Goal: Information Seeking & Learning: Check status

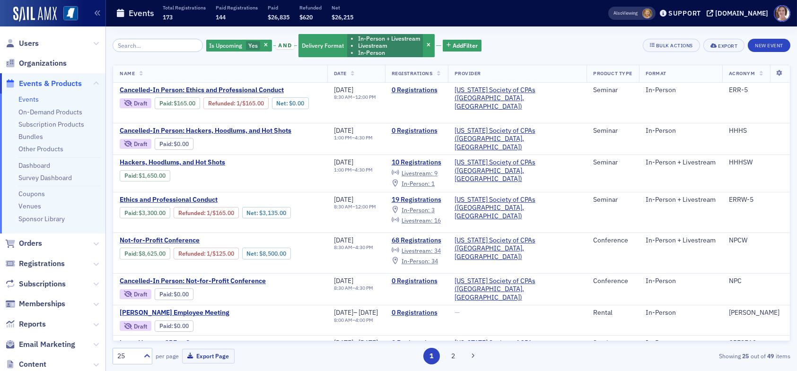
click at [66, 79] on span "Events & Products" at bounding box center [50, 83] width 63 height 10
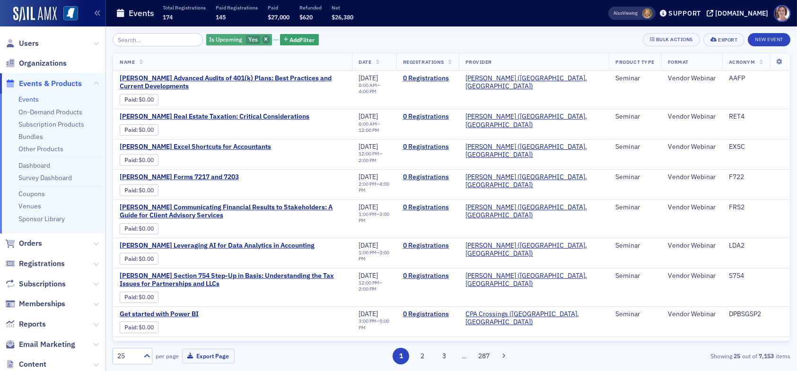
click at [264, 41] on icon "button" at bounding box center [266, 39] width 4 height 5
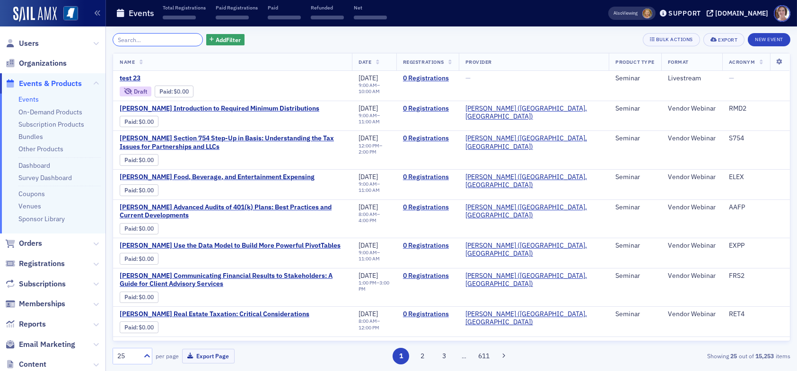
click at [162, 37] on input "search" at bounding box center [158, 39] width 90 height 13
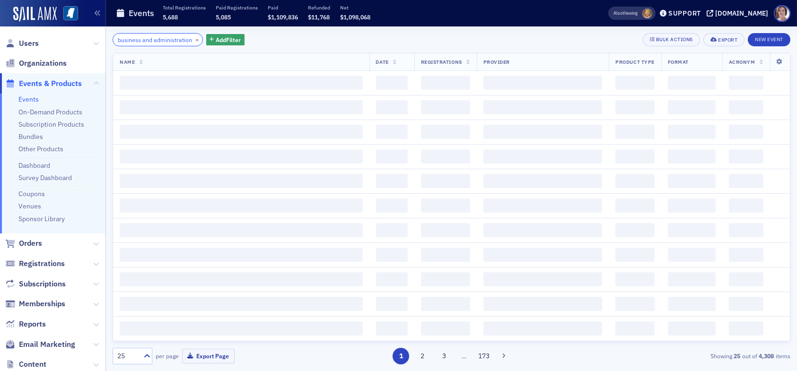
scroll to position [0, 10]
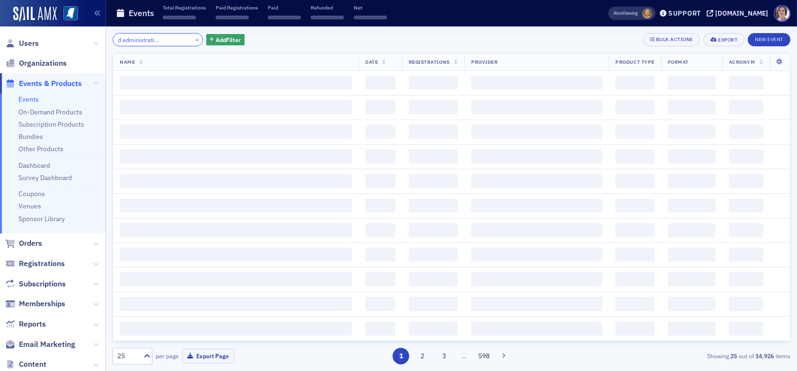
scroll to position [0, 40]
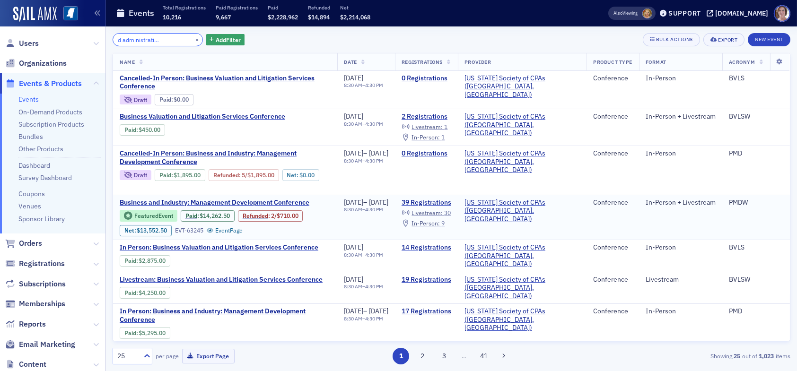
type input "business and administration conference"
click at [440, 225] on span "In-Person :" at bounding box center [425, 223] width 28 height 8
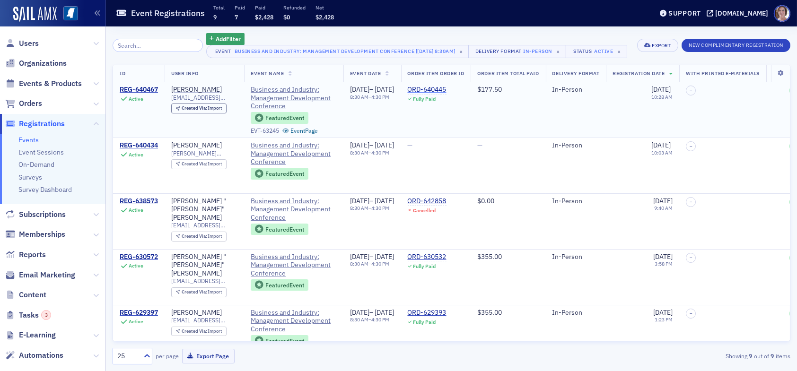
click at [446, 90] on div "ORD-640445" at bounding box center [427, 90] width 39 height 9
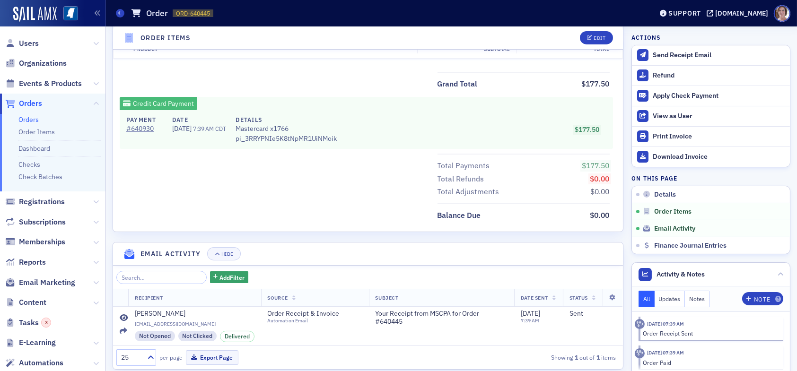
scroll to position [458, 0]
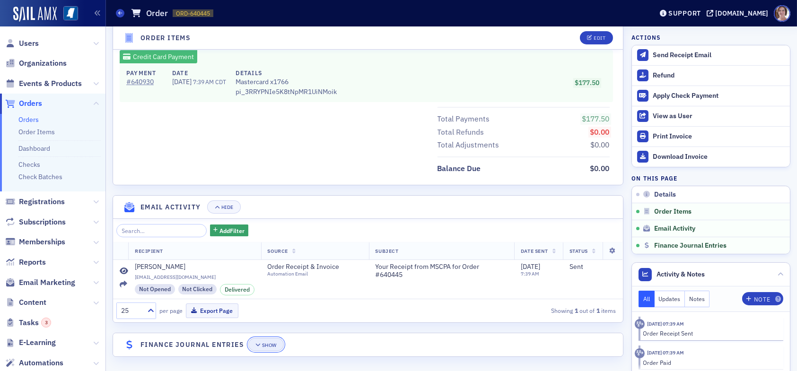
click at [267, 344] on div "Show" at bounding box center [269, 345] width 15 height 5
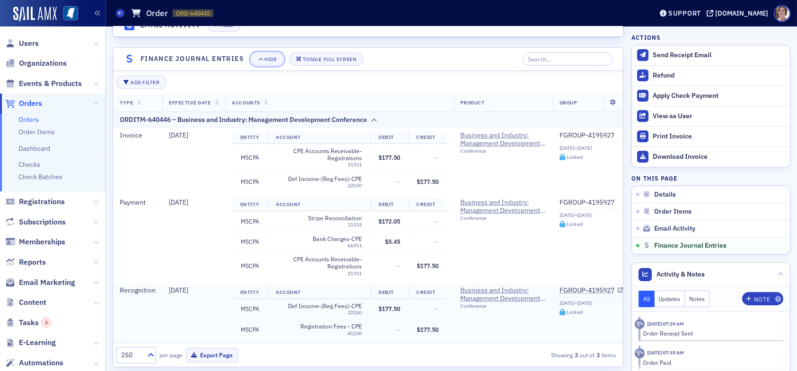
scroll to position [760, 0]
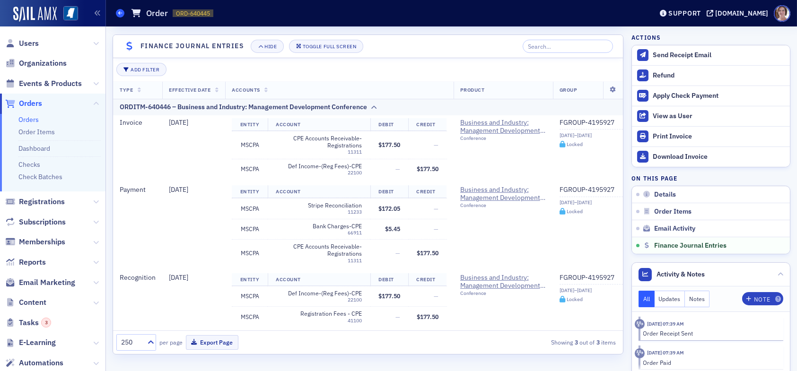
click at [121, 13] on icon at bounding box center [120, 13] width 4 height 4
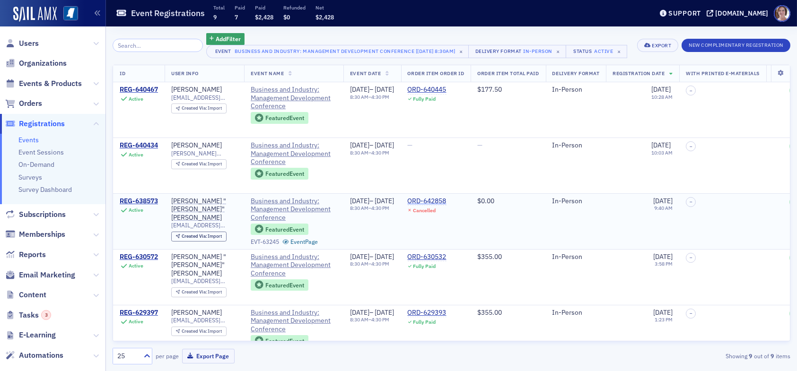
click at [446, 199] on div "ORD-642858" at bounding box center [427, 201] width 39 height 9
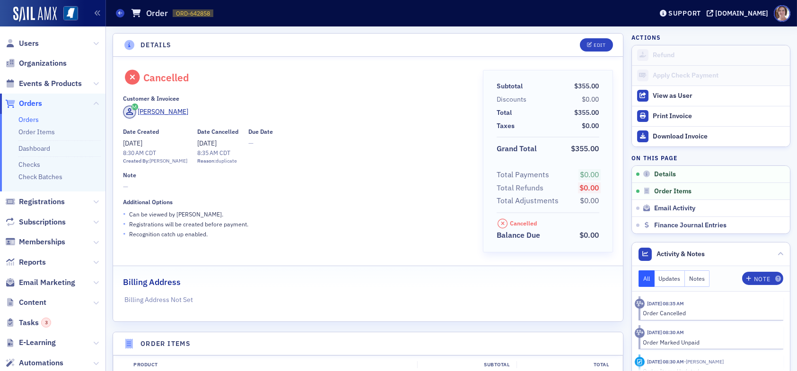
scroll to position [300, 0]
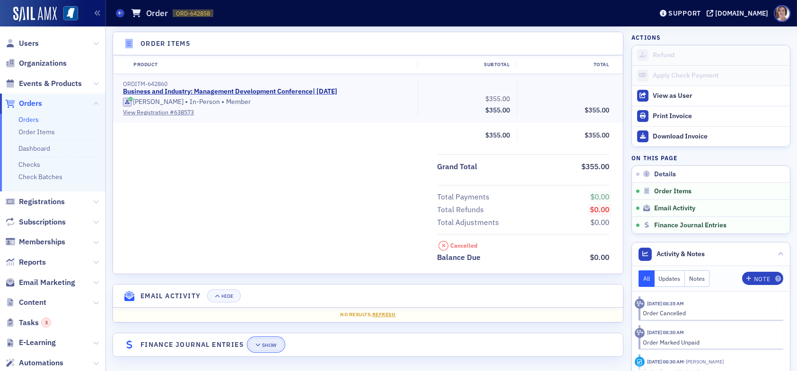
click at [268, 343] on div "Show" at bounding box center [269, 345] width 15 height 5
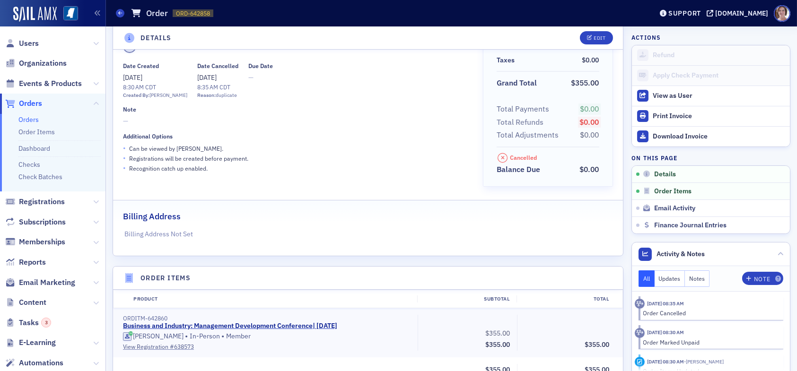
scroll to position [0, 0]
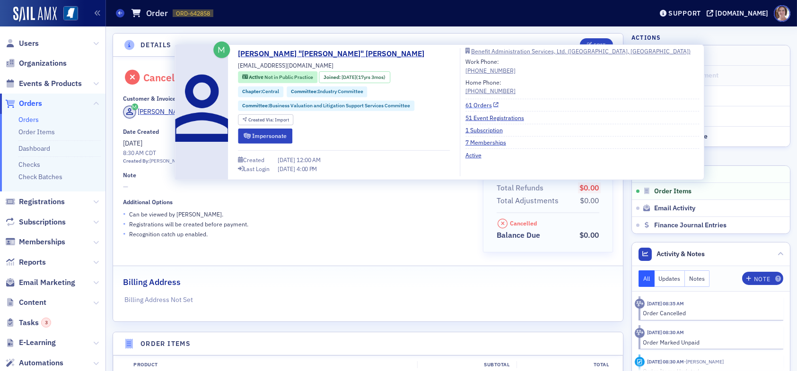
click at [477, 104] on link "61 Orders" at bounding box center [482, 105] width 34 height 9
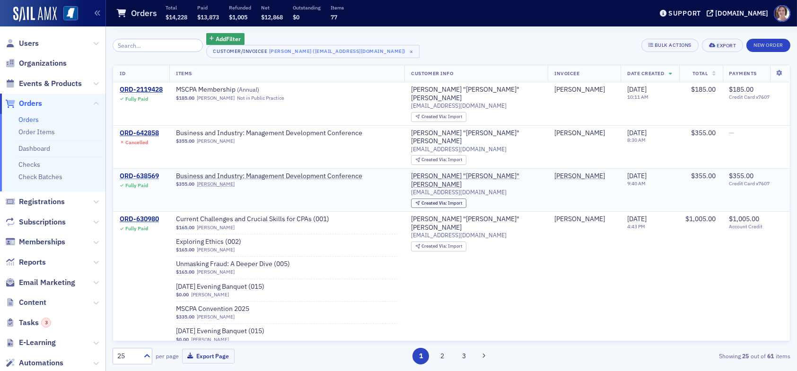
click at [148, 172] on div "ORD-638569" at bounding box center [139, 176] width 39 height 9
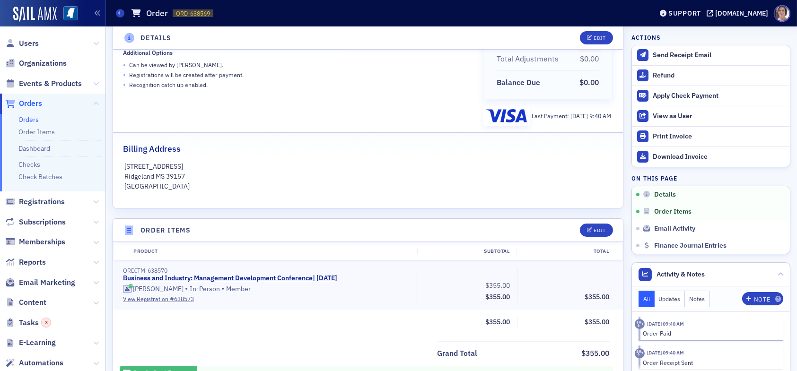
scroll to position [458, 0]
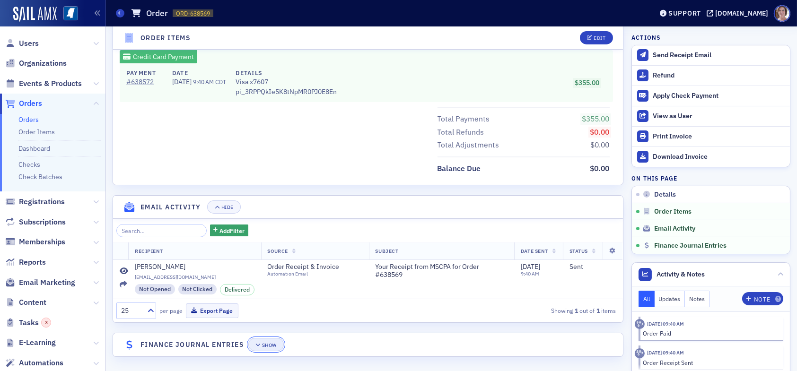
click at [270, 343] on div "Show" at bounding box center [269, 345] width 15 height 5
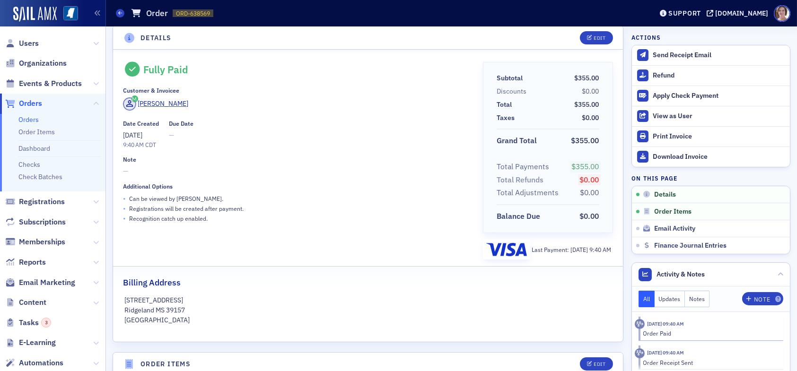
scroll to position [0, 0]
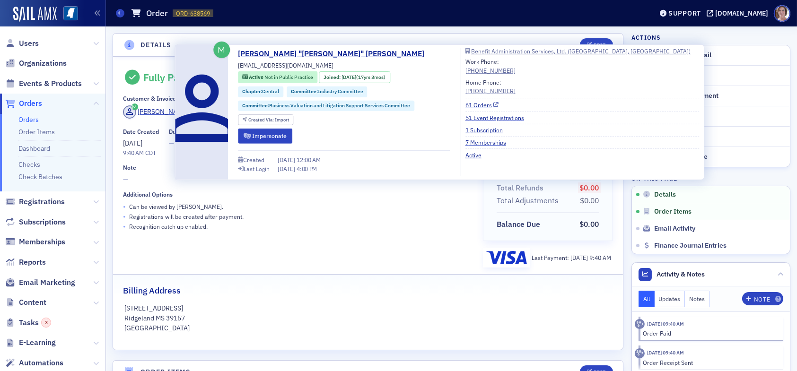
click at [479, 105] on link "61 Orders" at bounding box center [482, 105] width 34 height 9
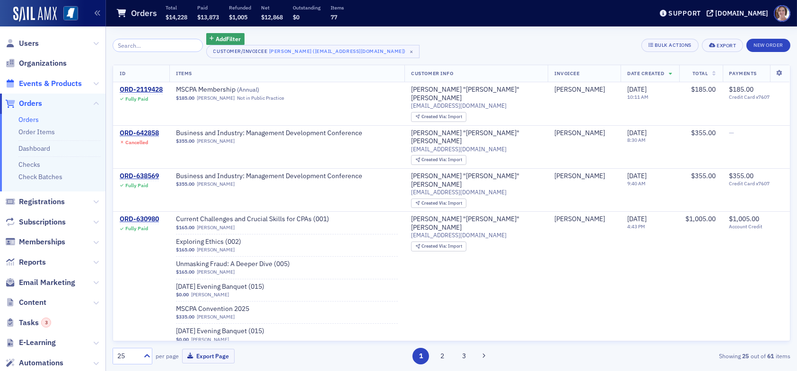
click at [49, 83] on span "Events & Products" at bounding box center [50, 83] width 63 height 10
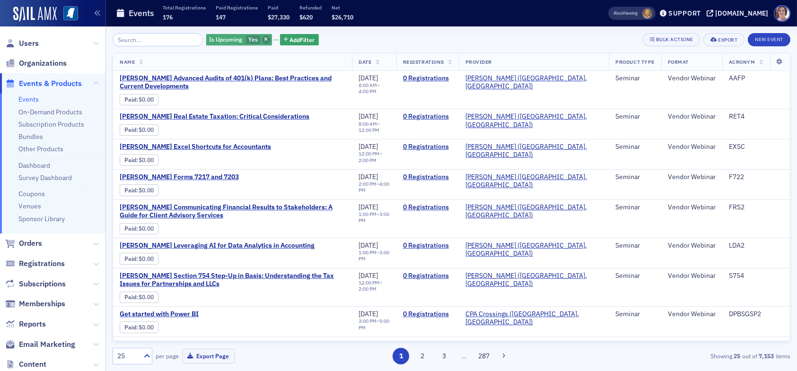
click at [264, 38] on icon "button" at bounding box center [266, 39] width 4 height 5
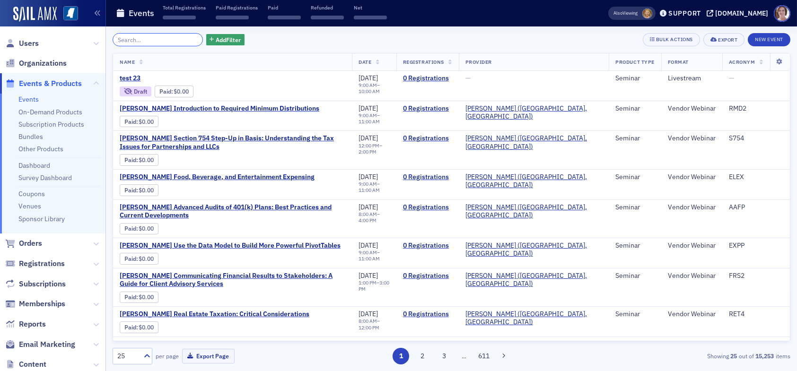
click at [165, 41] on input "search" at bounding box center [158, 39] width 90 height 13
type input "g"
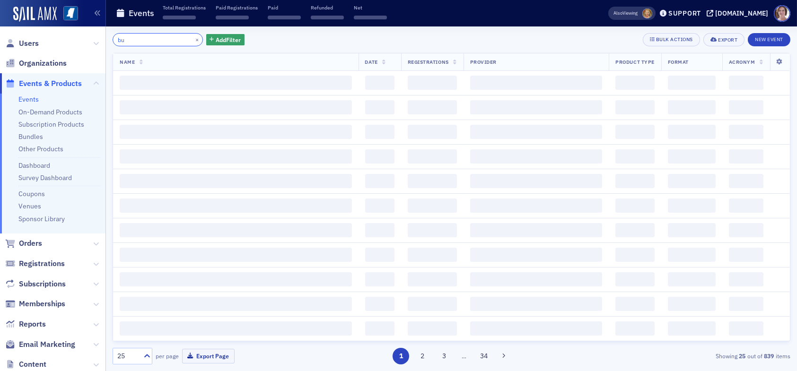
type input "b"
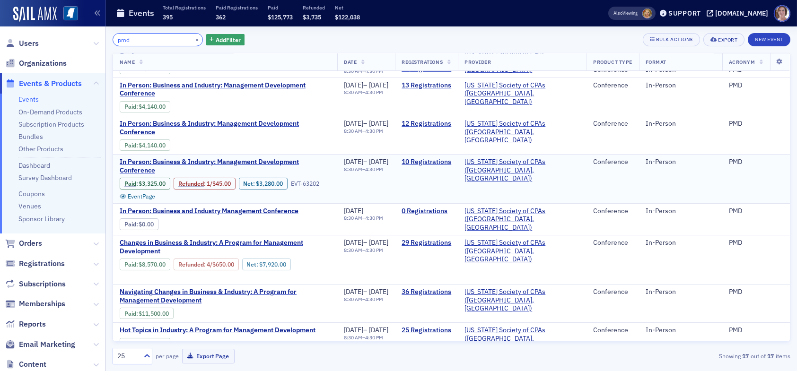
scroll to position [95, 0]
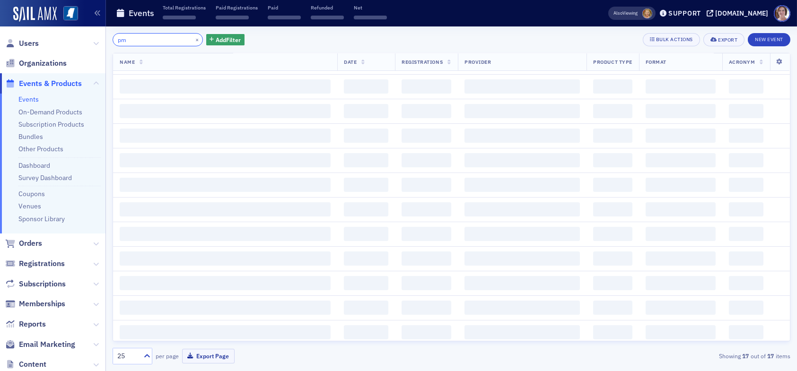
type input "p"
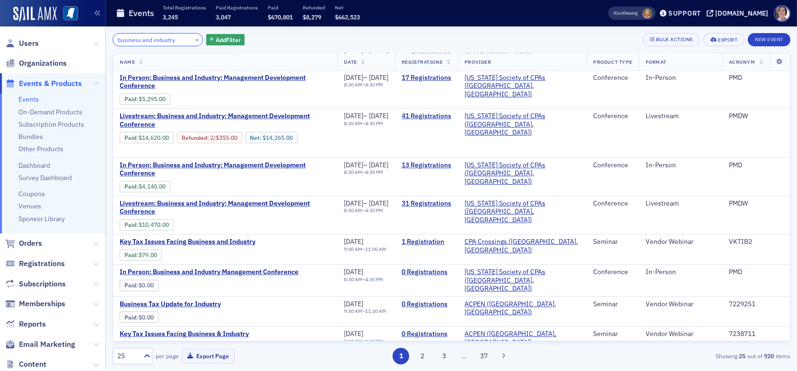
drag, startPoint x: 177, startPoint y: 41, endPoint x: 53, endPoint y: 47, distance: 124.5
click at [54, 47] on div "Users Organizations Events & Products Events On-Demand Products Subscription Pr…" at bounding box center [398, 185] width 797 height 371
click at [175, 40] on input "business and industry" at bounding box center [158, 39] width 90 height 13
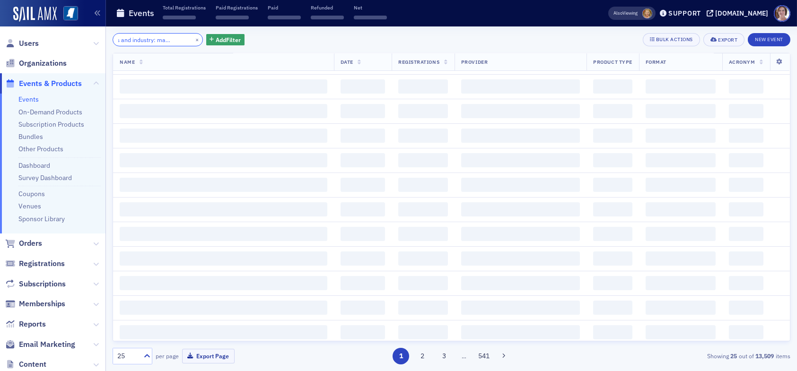
scroll to position [0, 31]
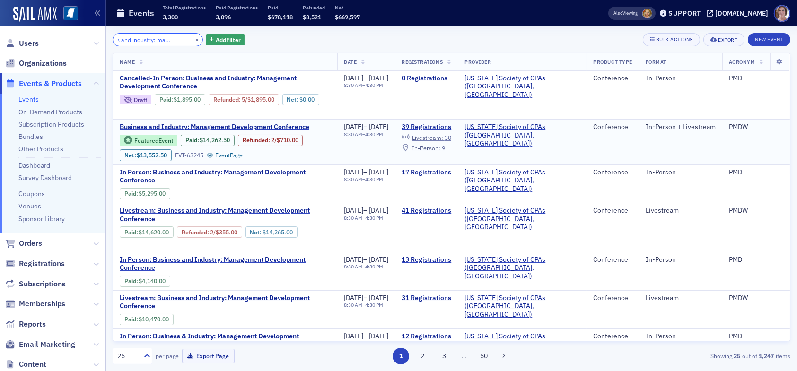
type input "business and industry: management"
click at [440, 147] on span "In-Person :" at bounding box center [426, 148] width 28 height 8
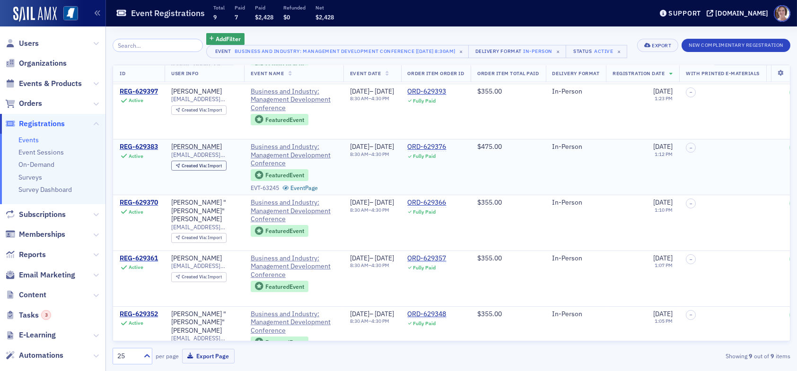
scroll to position [248, 0]
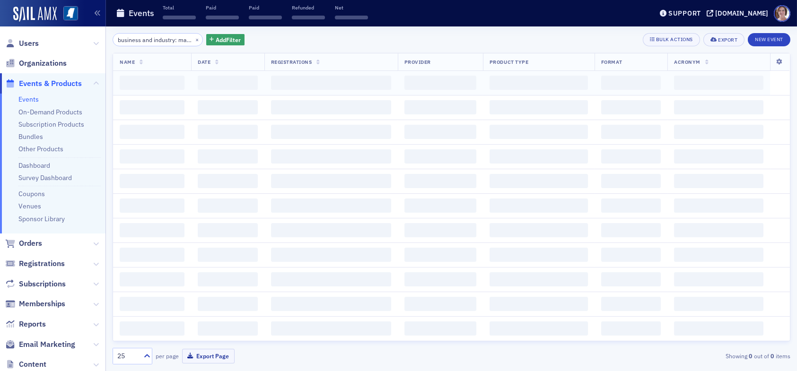
scroll to position [0, 31]
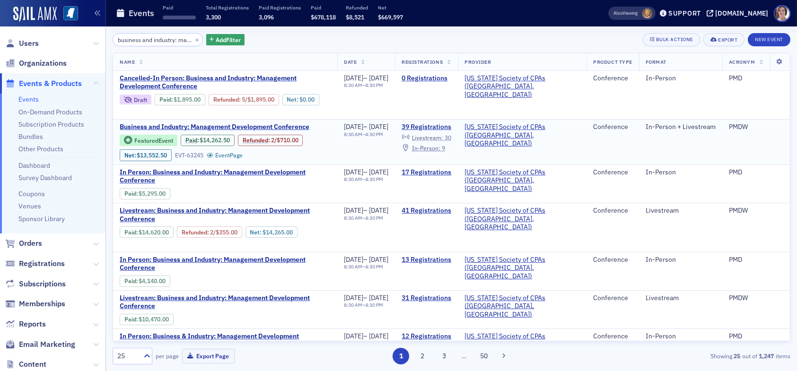
click at [443, 137] on span "Livestream :" at bounding box center [427, 138] width 31 height 8
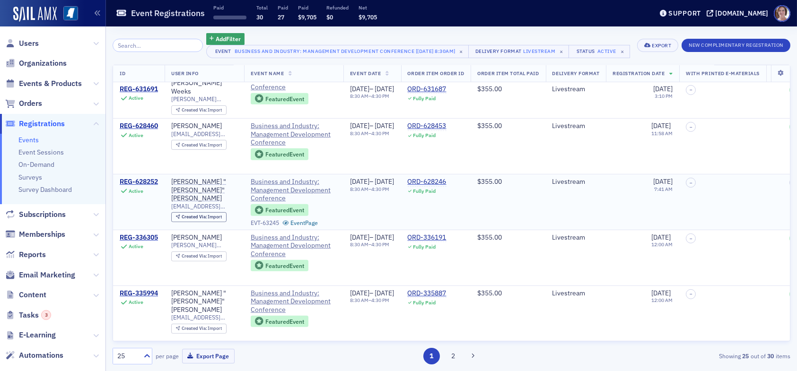
scroll to position [1154, 0]
click at [452, 355] on button "2" at bounding box center [452, 356] width 17 height 17
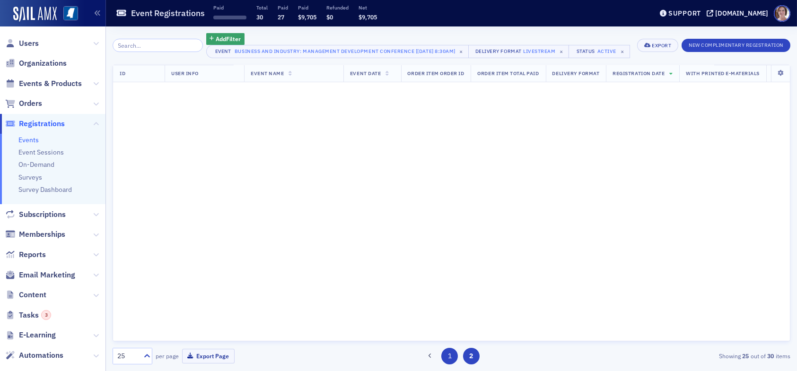
scroll to position [0, 0]
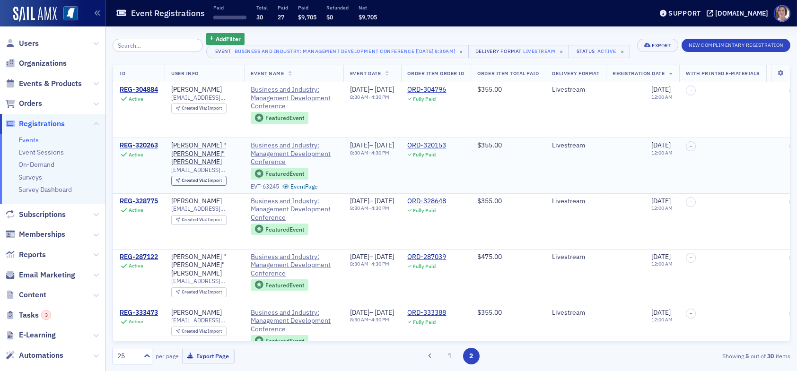
scroll to position [42, 0]
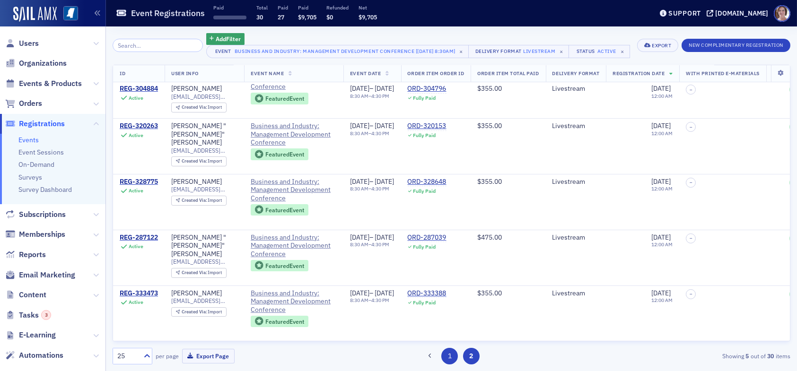
click at [449, 357] on button "1" at bounding box center [449, 356] width 17 height 17
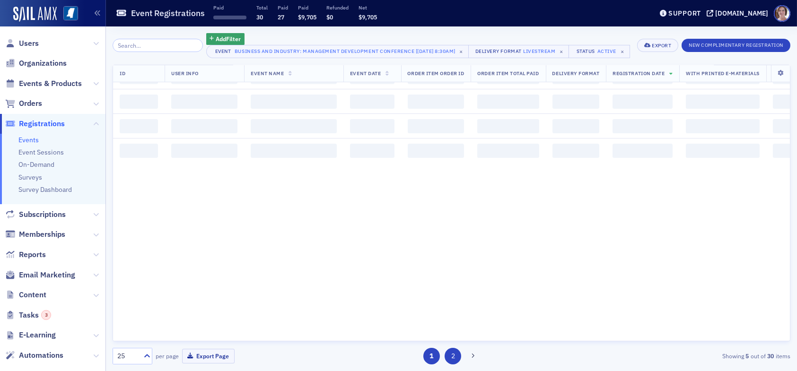
scroll to position [0, 0]
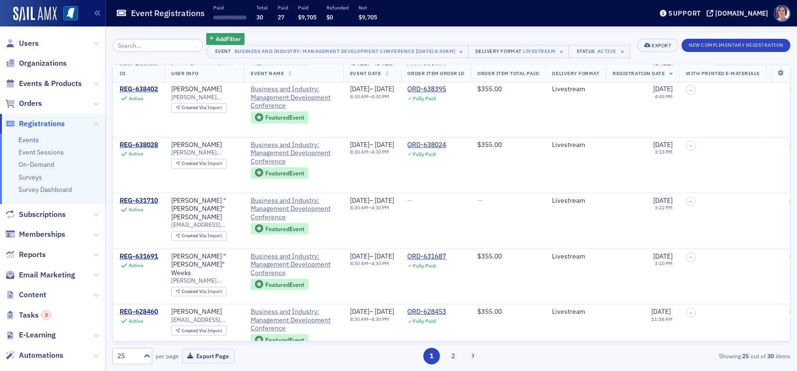
scroll to position [918, 0]
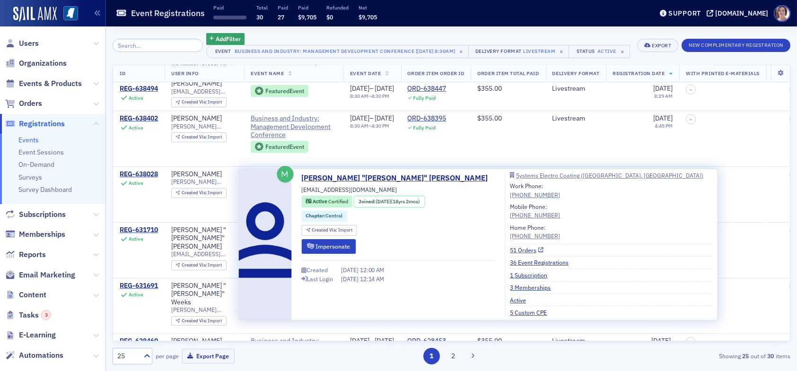
click at [510, 250] on link "51 Orders" at bounding box center [527, 250] width 34 height 9
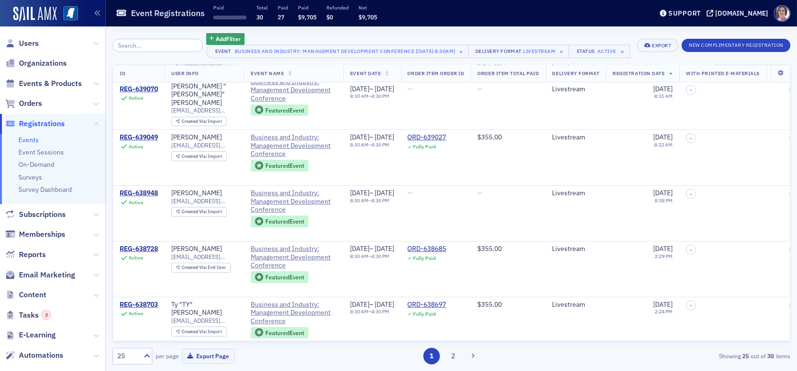
scroll to position [493, 0]
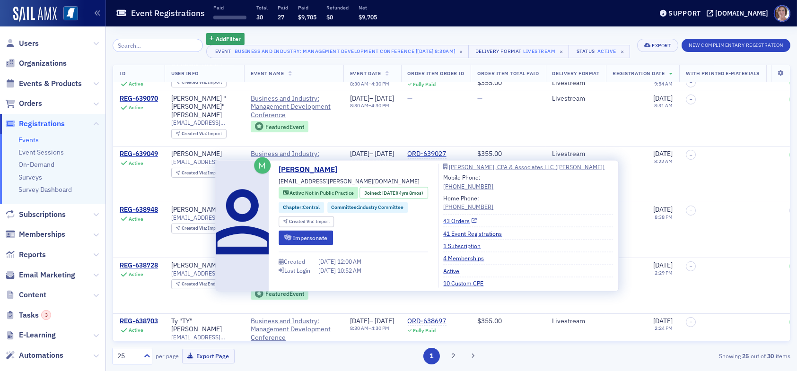
click at [471, 219] on link "43 Orders" at bounding box center [460, 221] width 34 height 9
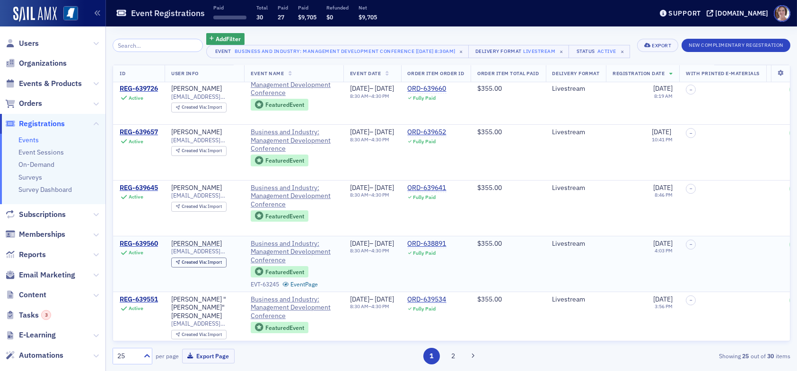
scroll to position [0, 0]
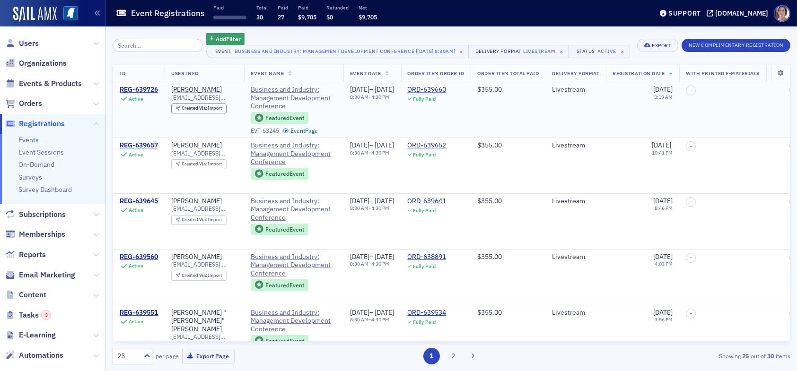
click at [446, 94] on div "ORD-639660" at bounding box center [427, 90] width 39 height 9
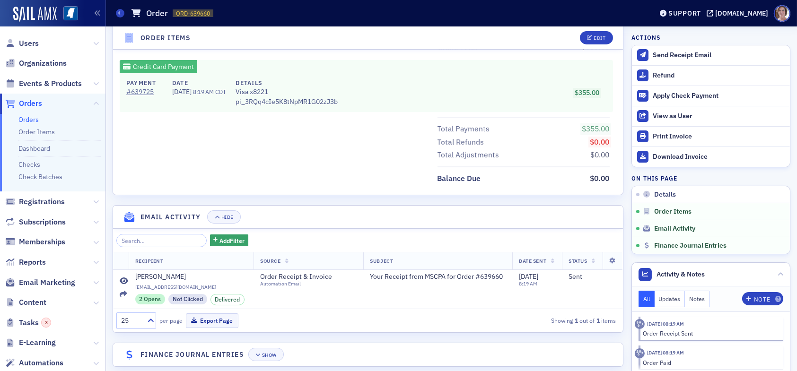
scroll to position [458, 0]
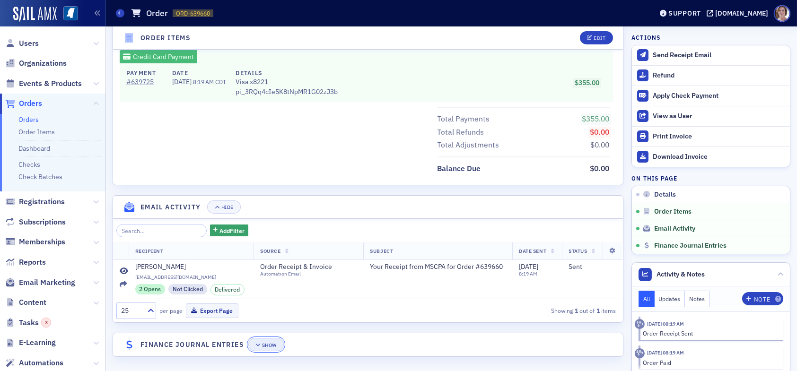
click at [275, 343] on div "Show" at bounding box center [269, 345] width 15 height 5
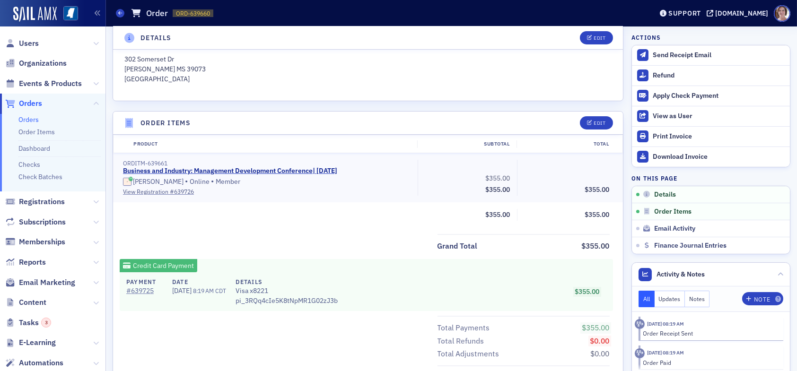
scroll to position [0, 0]
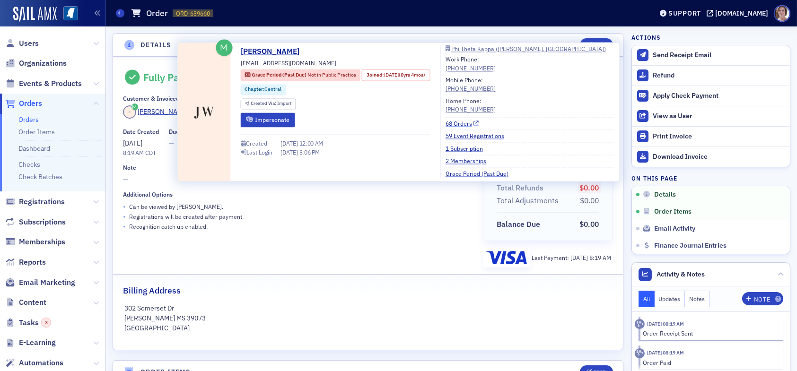
click at [473, 123] on link "68 Orders" at bounding box center [462, 123] width 34 height 9
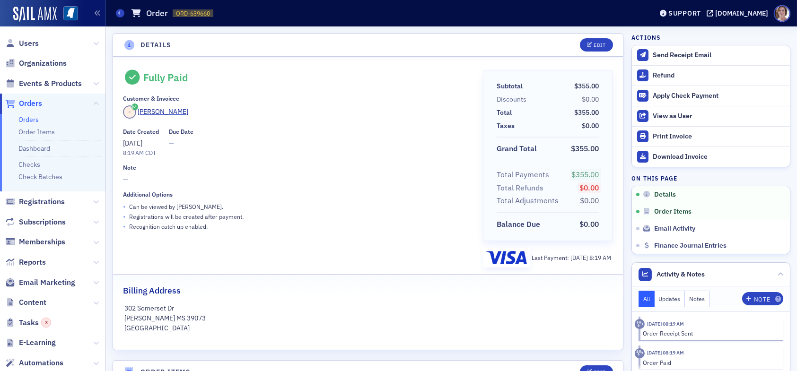
click at [120, 17] on div "Orders Order ORD-639660 639660" at bounding box center [377, 13] width 522 height 18
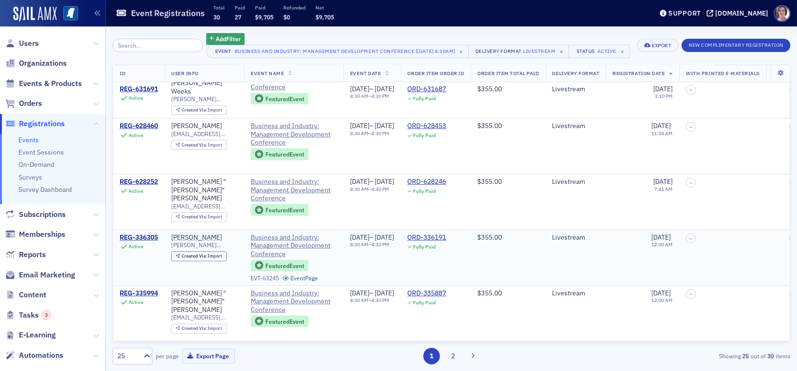
scroll to position [1154, 0]
click at [455, 355] on button "2" at bounding box center [452, 356] width 17 height 17
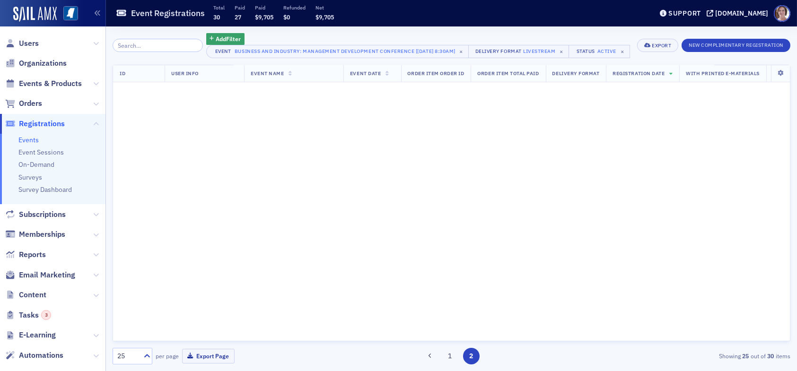
scroll to position [0, 0]
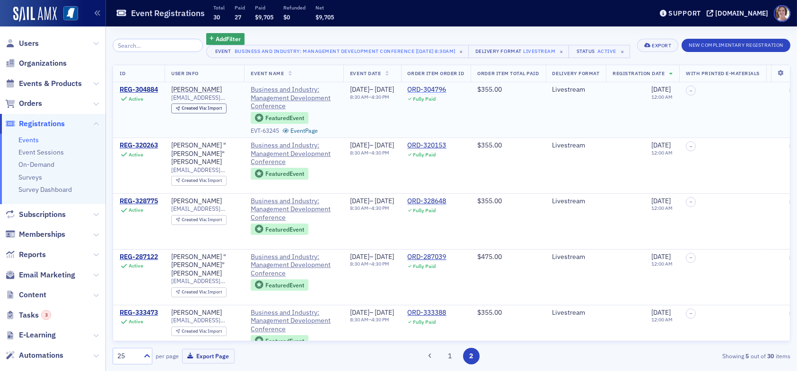
click at [446, 94] on div "ORD-304796" at bounding box center [427, 90] width 39 height 9
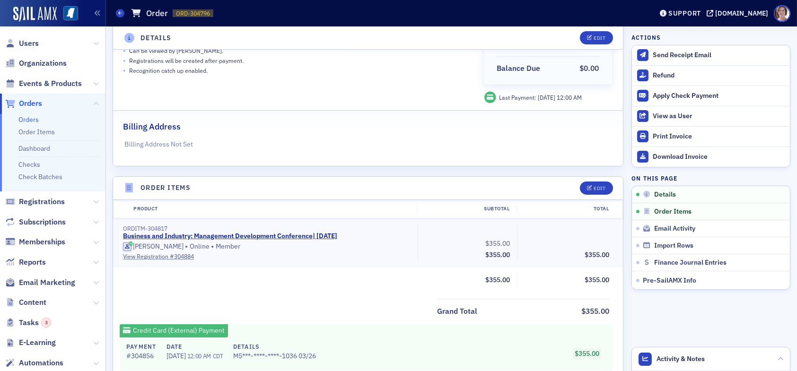
scroll to position [440, 0]
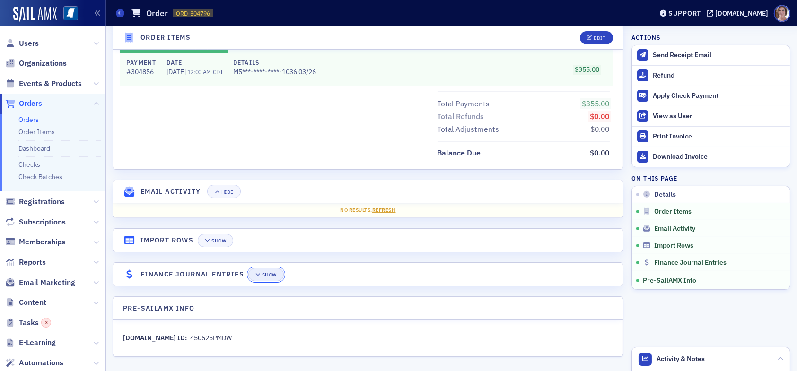
click at [273, 272] on div "Show" at bounding box center [269, 274] width 15 height 5
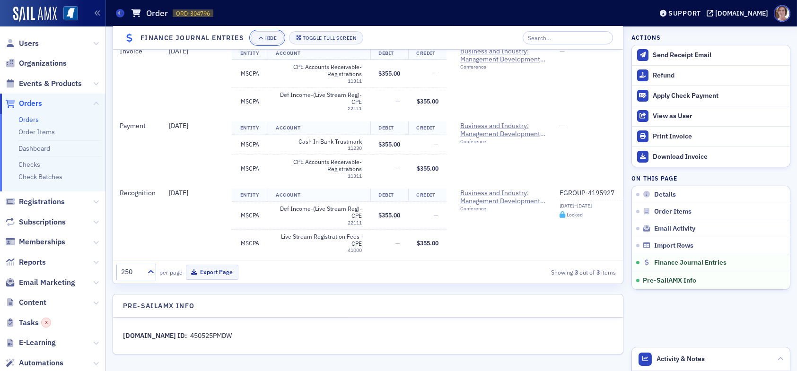
scroll to position [744, 0]
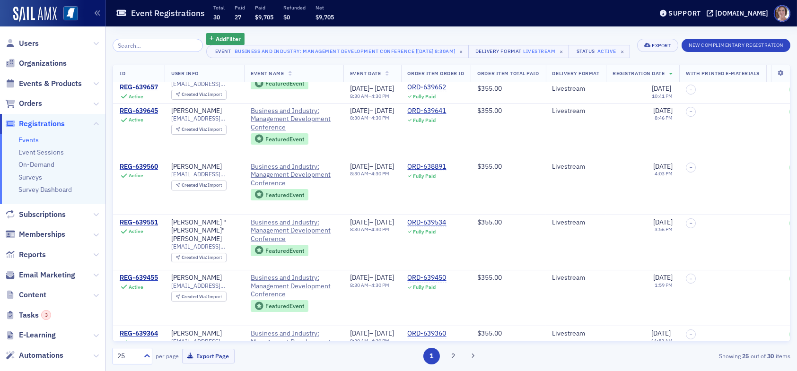
scroll to position [95, 0]
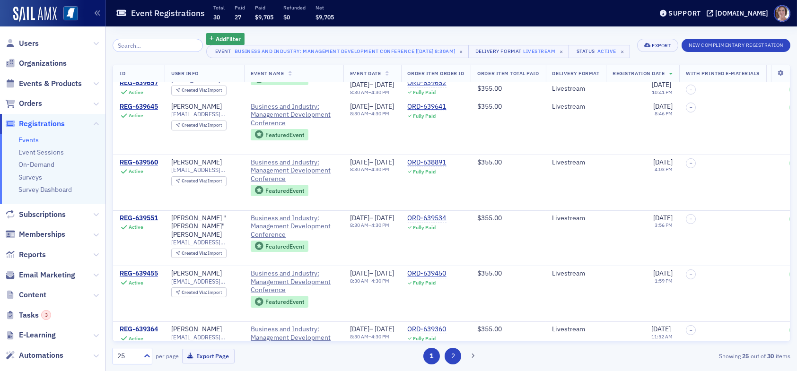
click at [449, 358] on button "2" at bounding box center [452, 356] width 17 height 17
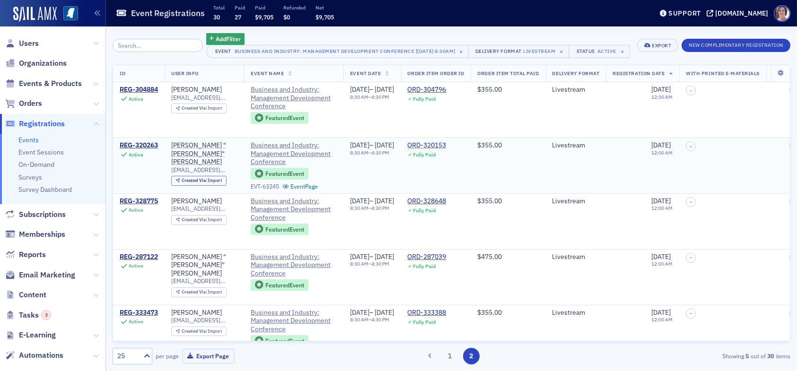
click at [446, 150] on div "ORD-320153" at bounding box center [427, 145] width 39 height 9
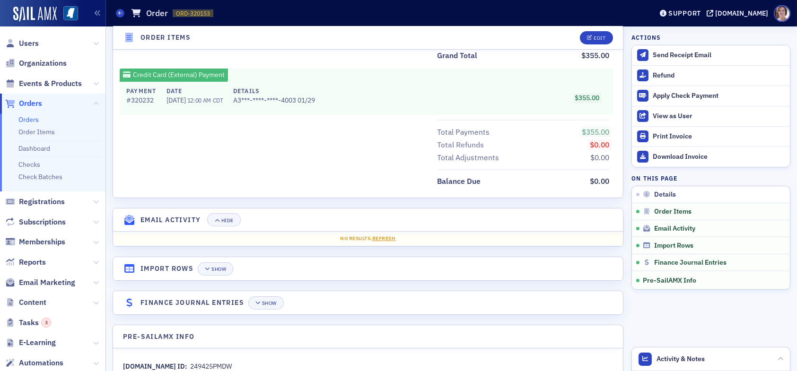
scroll to position [440, 0]
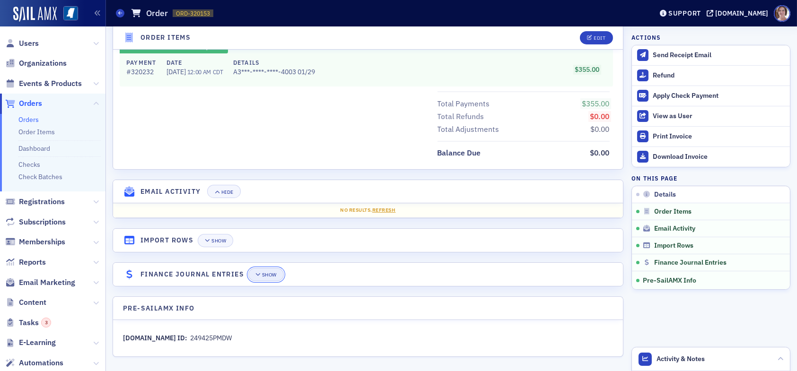
click at [265, 268] on button "Show" at bounding box center [265, 274] width 35 height 13
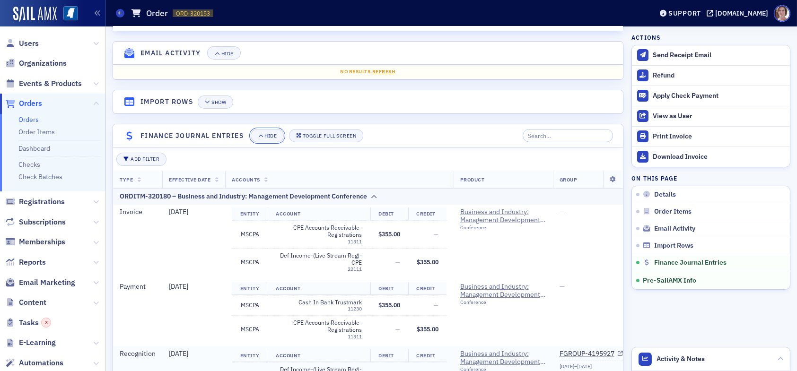
scroll to position [744, 0]
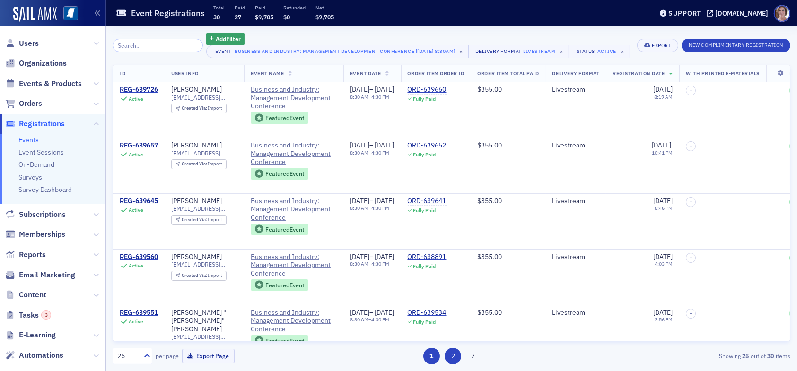
click at [456, 355] on button "2" at bounding box center [452, 356] width 17 height 17
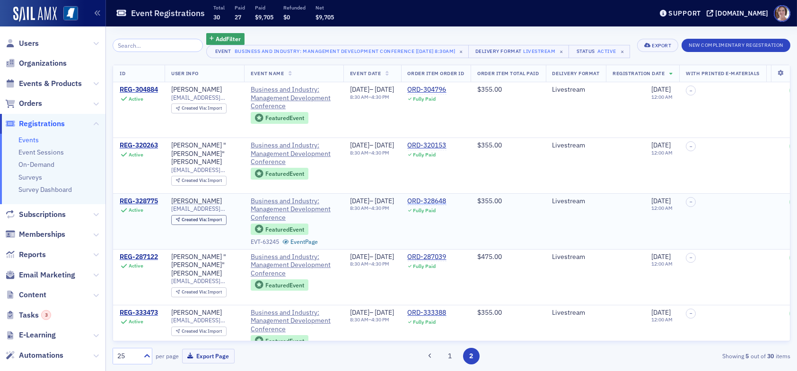
click at [446, 206] on div "ORD-328648" at bounding box center [427, 201] width 39 height 9
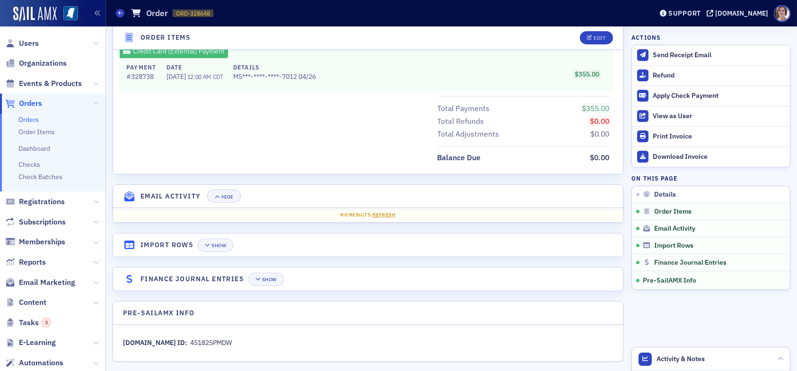
scroll to position [440, 0]
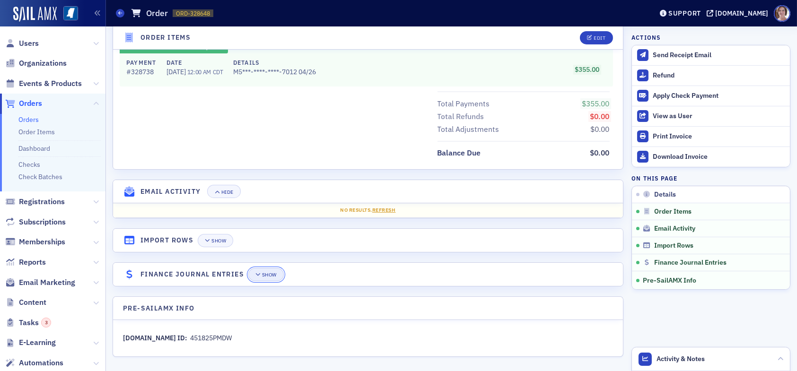
click at [272, 272] on div "Show" at bounding box center [269, 274] width 15 height 5
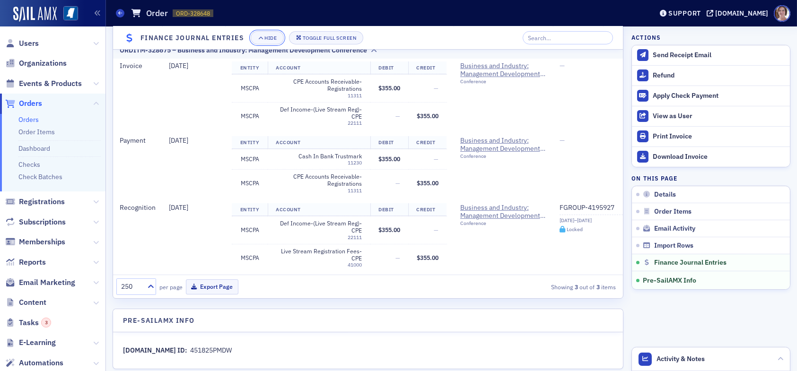
scroll to position [744, 0]
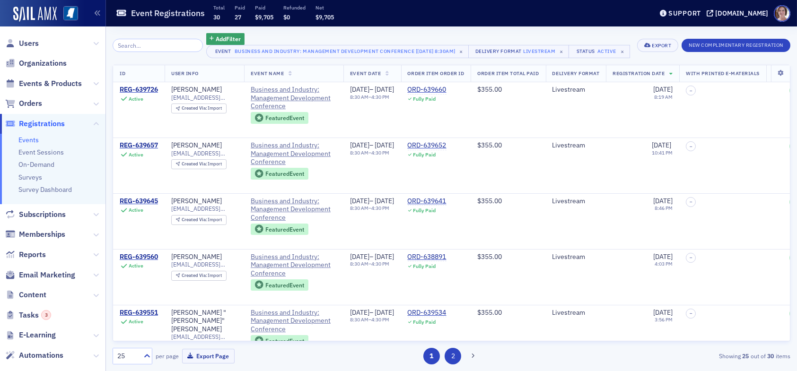
click at [450, 360] on button "2" at bounding box center [452, 356] width 17 height 17
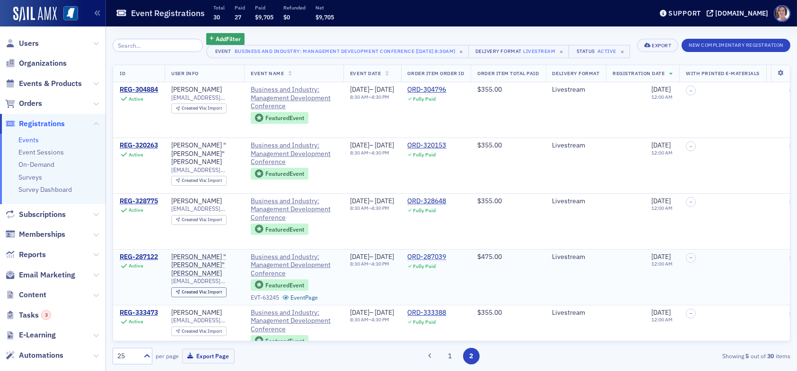
click at [446, 261] on div "ORD-287039" at bounding box center [427, 257] width 39 height 9
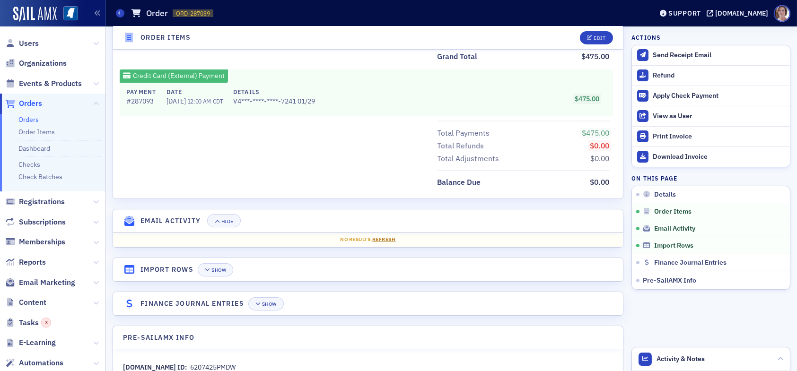
scroll to position [440, 0]
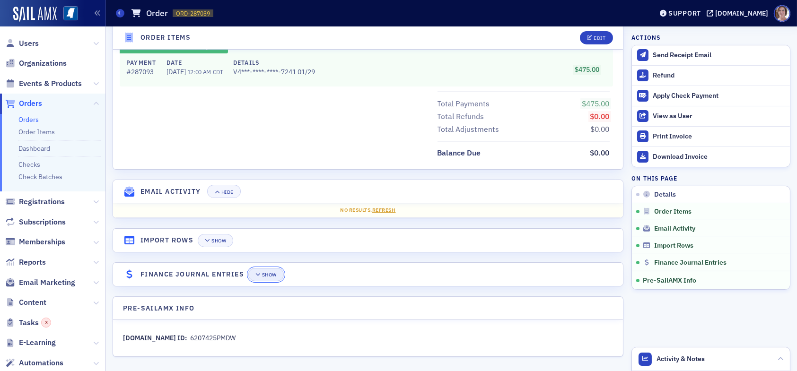
click at [260, 272] on icon "button" at bounding box center [258, 274] width 6 height 5
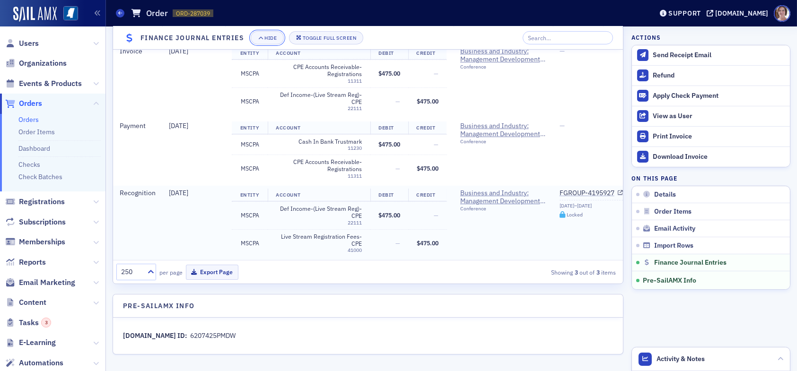
scroll to position [744, 0]
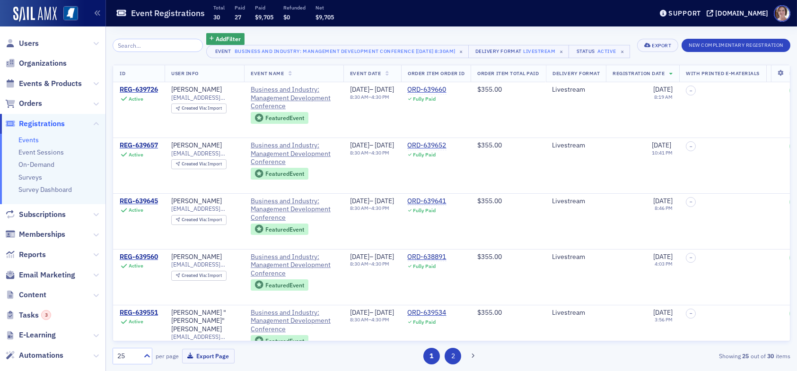
click at [450, 354] on button "2" at bounding box center [452, 356] width 17 height 17
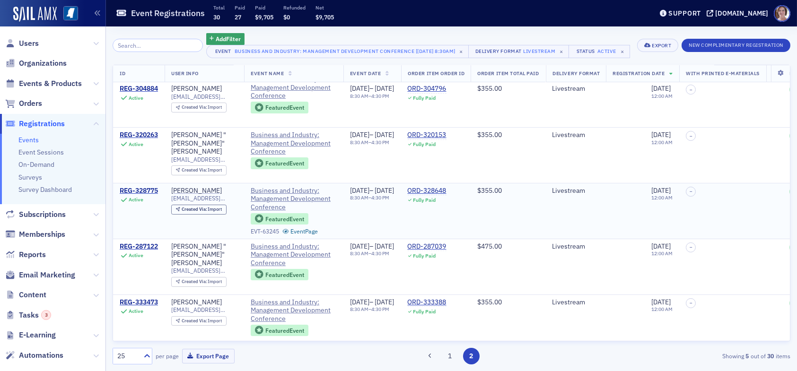
scroll to position [42, 0]
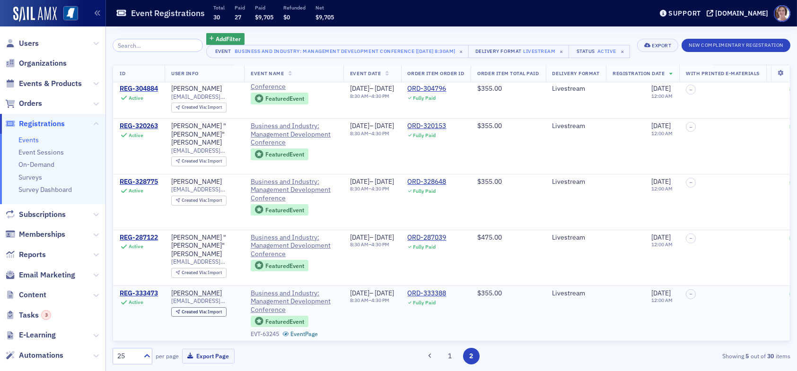
click at [453, 286] on td "ORD-333388 Fully Paid" at bounding box center [436, 313] width 70 height 55
click at [446, 289] on div "ORD-333388" at bounding box center [427, 293] width 39 height 9
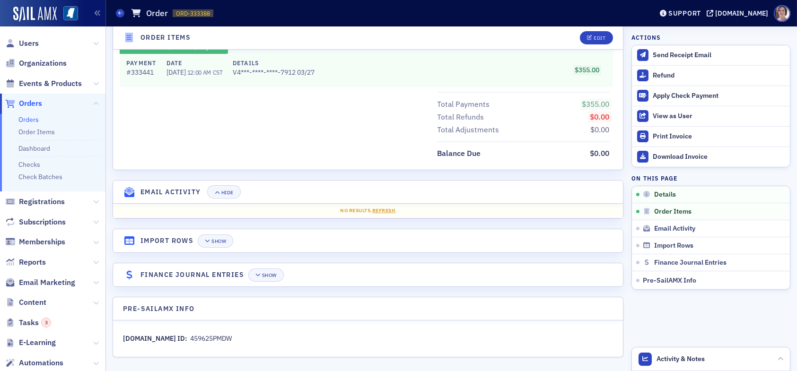
scroll to position [440, 0]
click at [270, 273] on div "Show" at bounding box center [269, 274] width 15 height 5
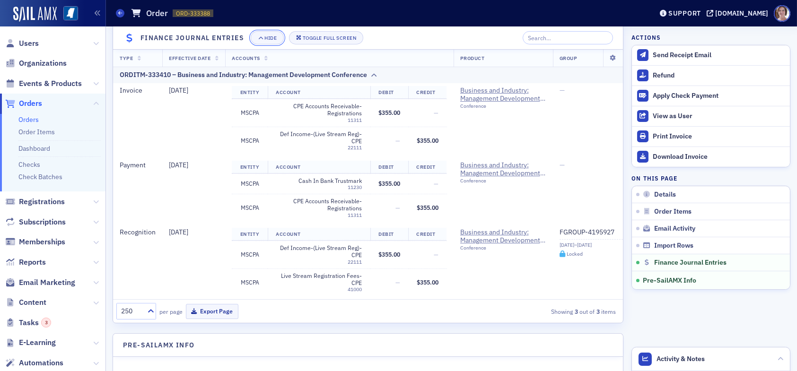
scroll to position [744, 0]
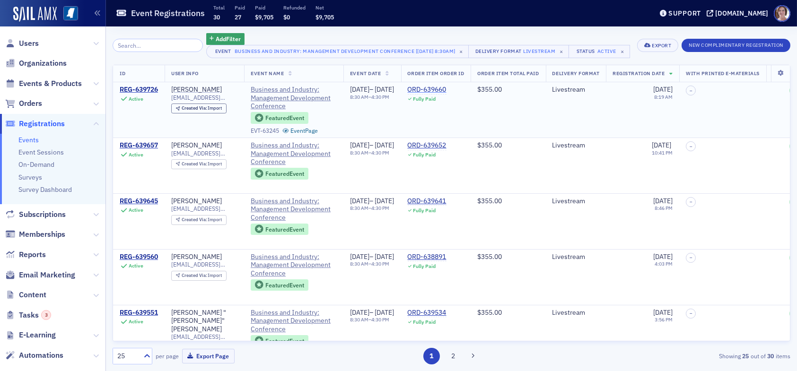
click at [446, 94] on div "ORD-639660" at bounding box center [427, 90] width 39 height 9
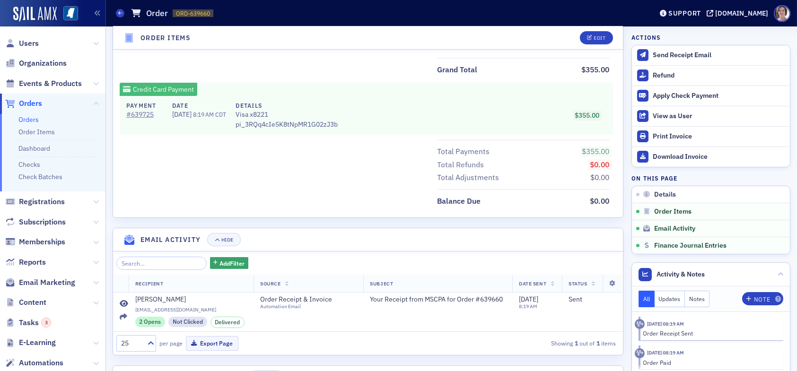
scroll to position [458, 0]
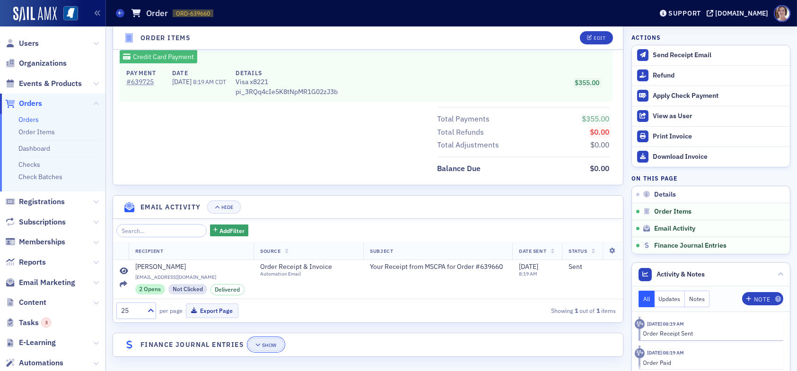
click at [267, 345] on div "Show" at bounding box center [269, 345] width 15 height 5
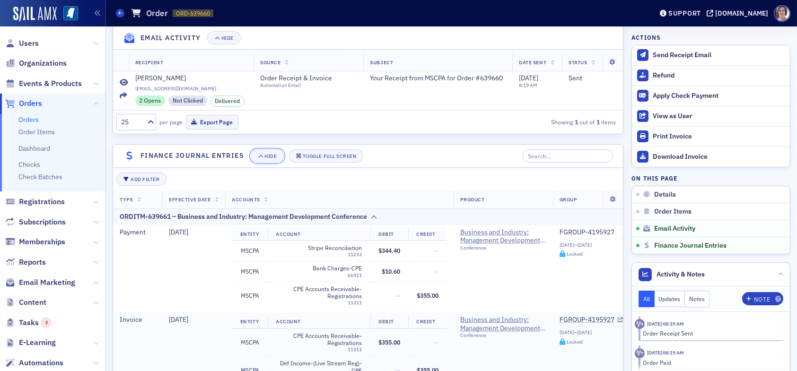
scroll to position [769, 0]
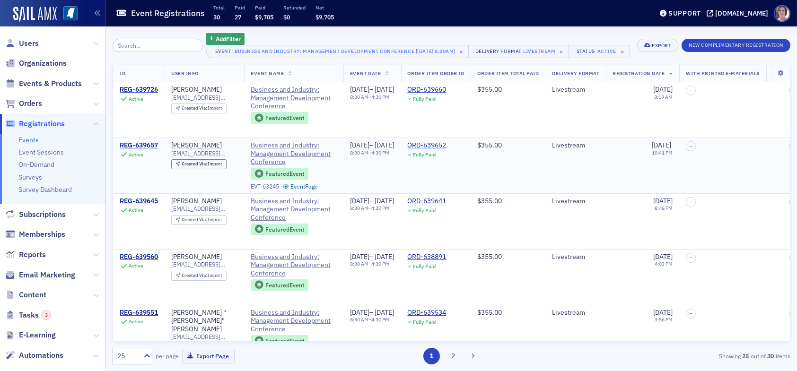
click at [446, 150] on div "ORD-639652" at bounding box center [427, 145] width 39 height 9
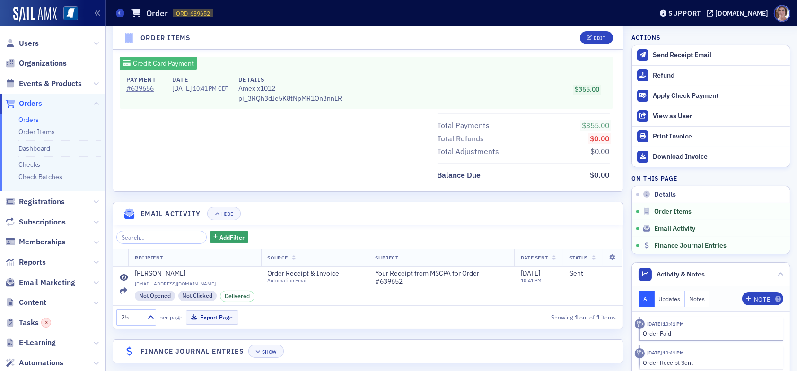
scroll to position [458, 0]
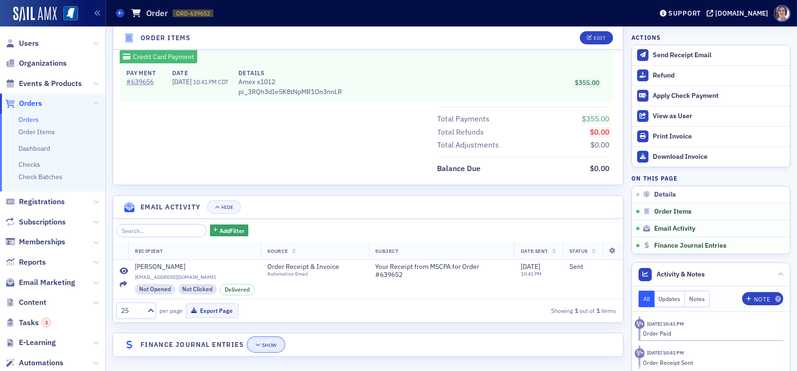
click at [265, 343] on div "Show" at bounding box center [269, 345] width 15 height 5
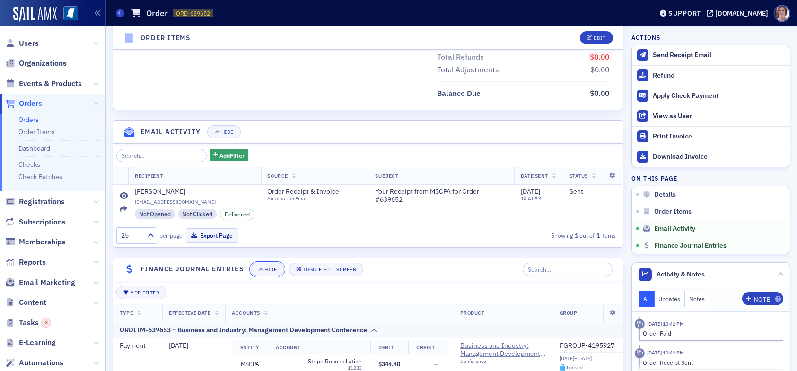
scroll to position [769, 0]
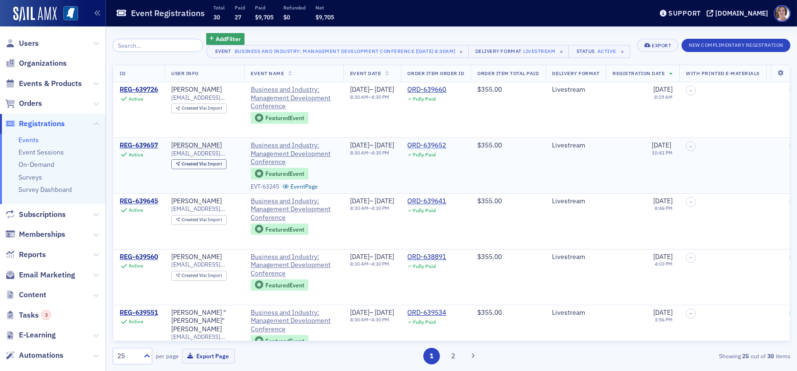
click at [446, 150] on div "ORD-639652" at bounding box center [427, 145] width 39 height 9
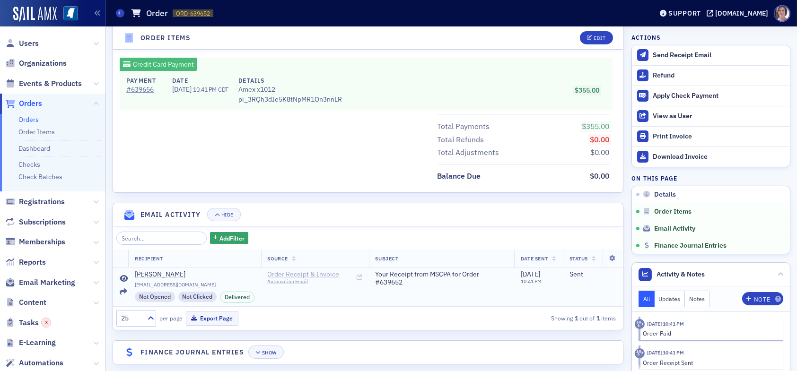
scroll to position [458, 0]
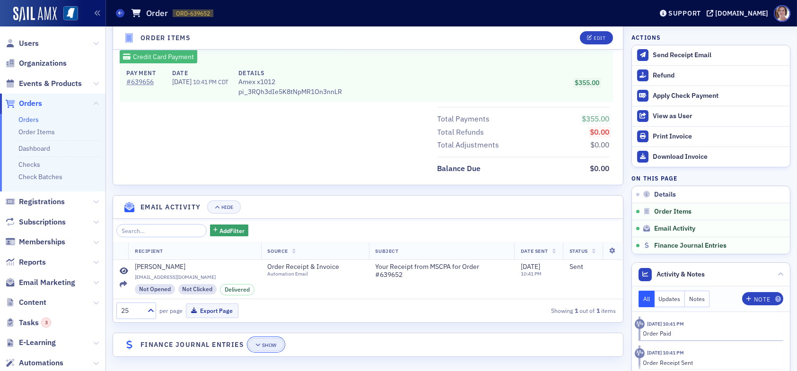
click at [267, 344] on div "Show" at bounding box center [269, 345] width 15 height 5
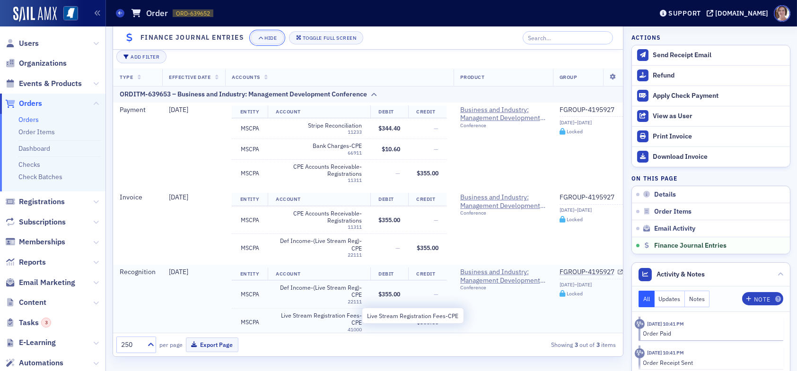
scroll to position [13, 0]
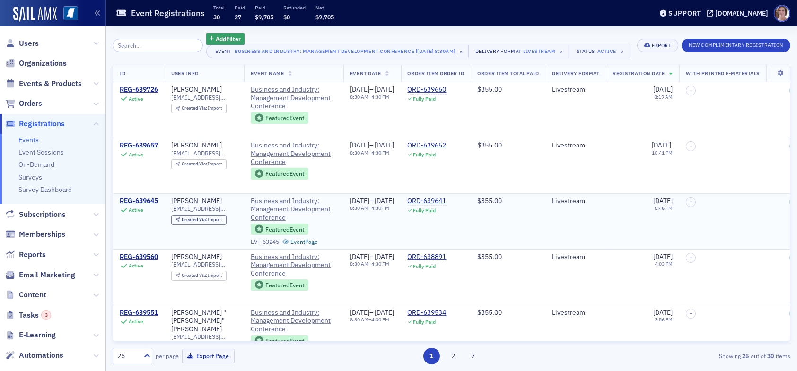
click at [446, 206] on div "ORD-639641" at bounding box center [427, 201] width 39 height 9
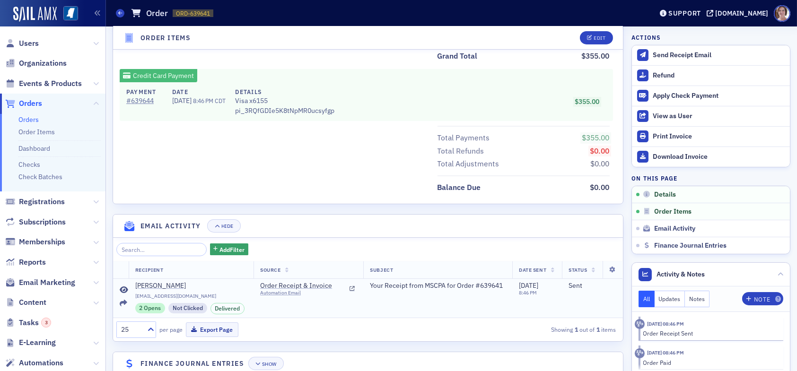
scroll to position [458, 0]
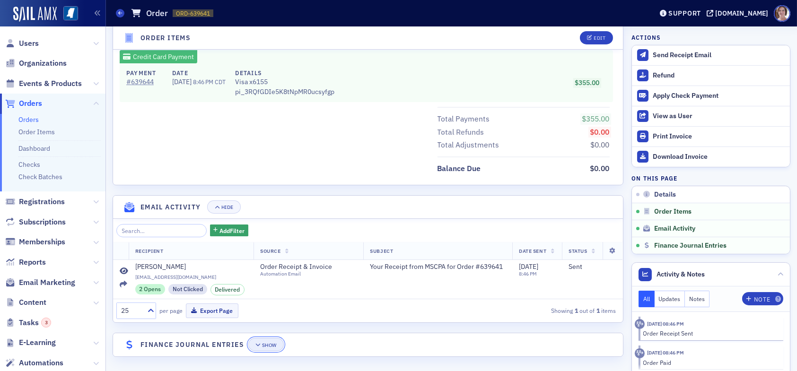
click at [267, 339] on button "Show" at bounding box center [265, 344] width 35 height 13
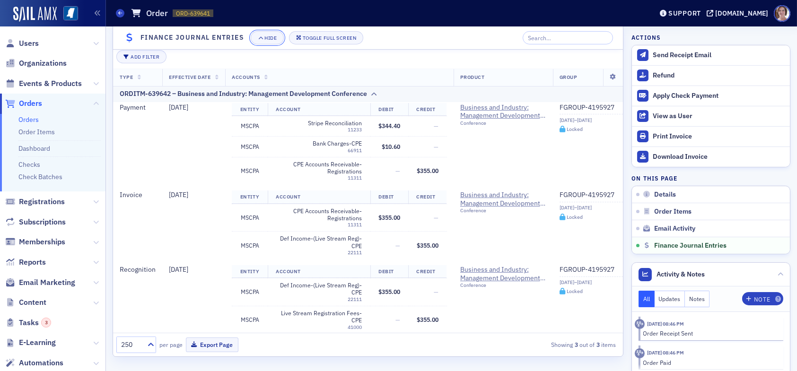
scroll to position [0, 0]
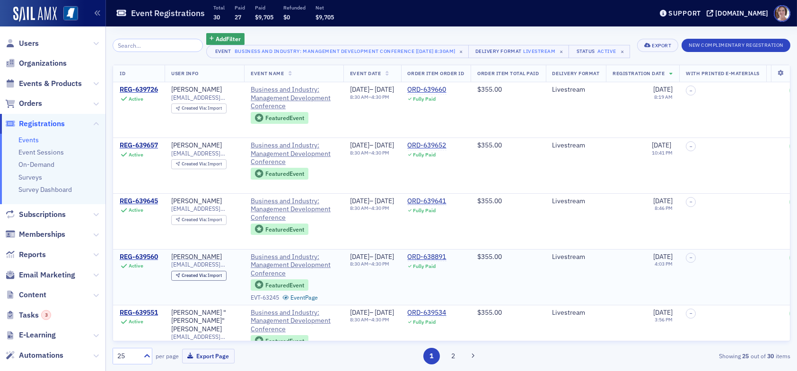
click at [453, 267] on td "ORD-638891 Fully Paid" at bounding box center [436, 277] width 70 height 56
click at [446, 261] on div "ORD-638891" at bounding box center [427, 257] width 39 height 9
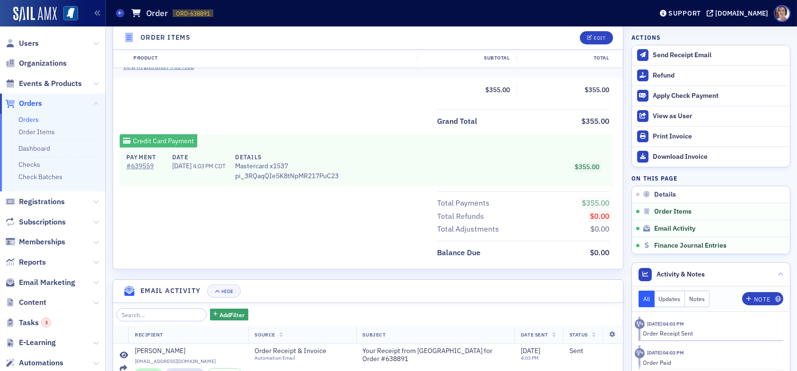
scroll to position [458, 0]
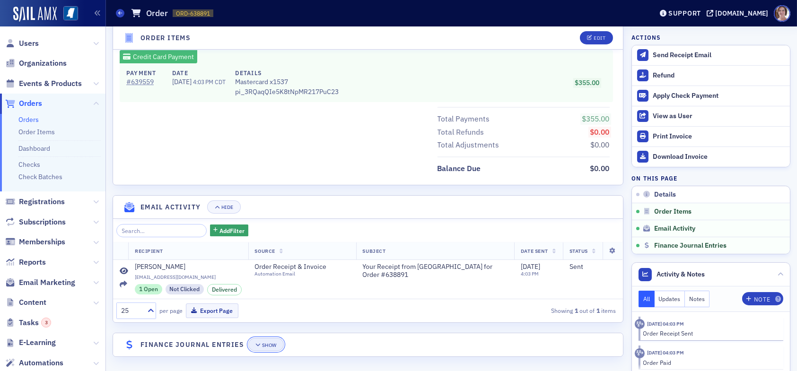
click at [265, 344] on div "Show" at bounding box center [269, 345] width 15 height 5
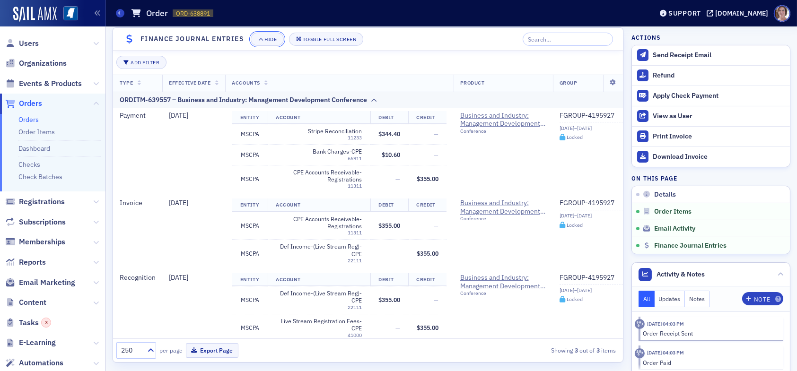
scroll to position [769, 0]
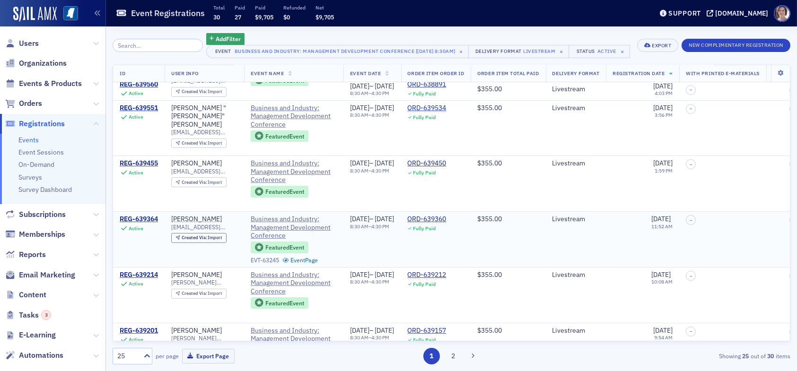
scroll to position [189, 0]
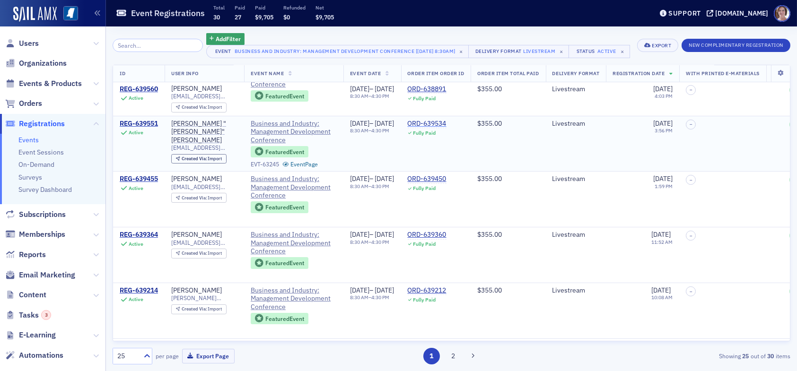
click at [446, 128] on div "ORD-639534" at bounding box center [427, 124] width 39 height 9
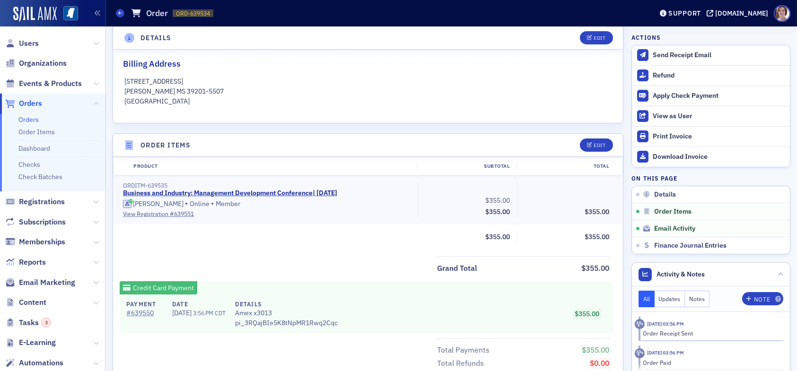
scroll to position [458, 0]
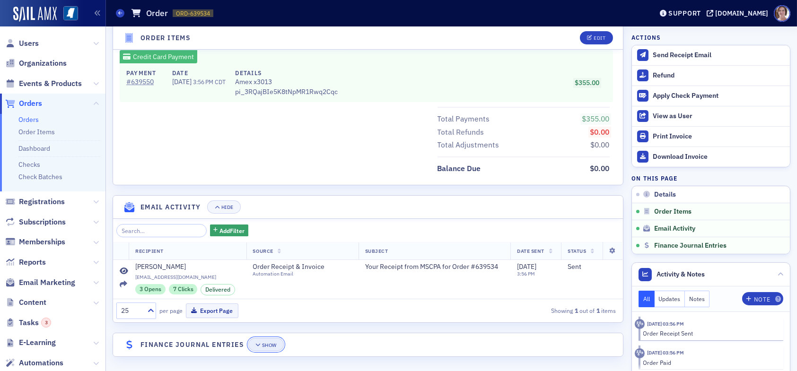
click at [263, 343] on div "Show" at bounding box center [269, 345] width 15 height 5
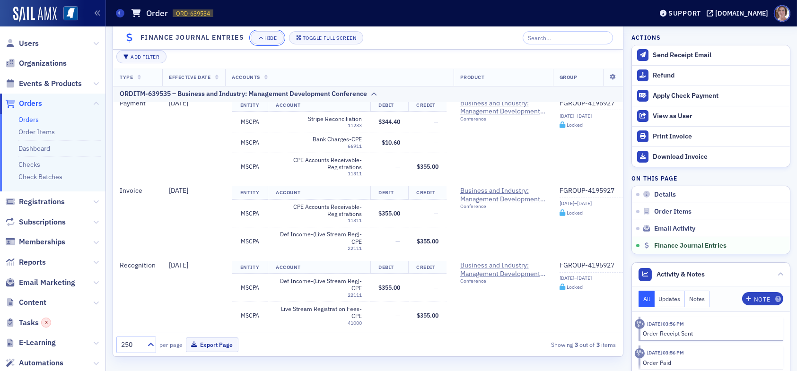
scroll to position [13, 0]
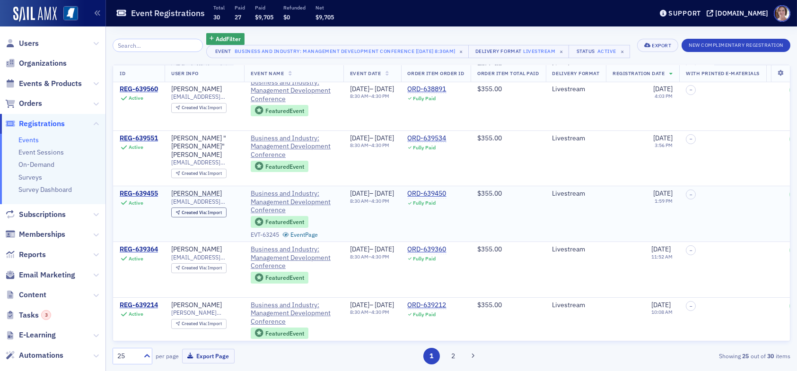
scroll to position [189, 0]
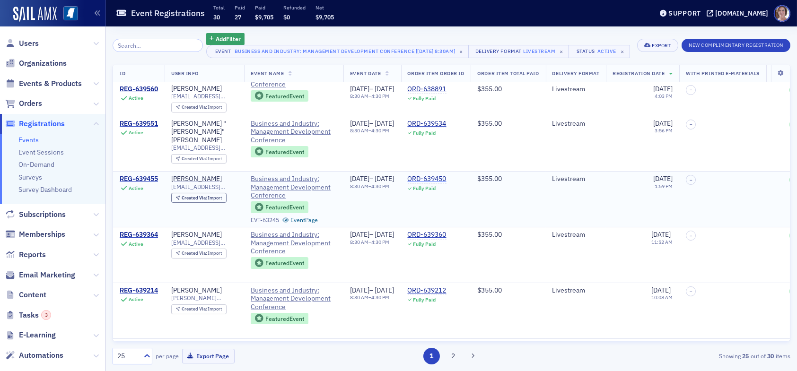
click at [446, 183] on div "ORD-639450" at bounding box center [427, 179] width 39 height 9
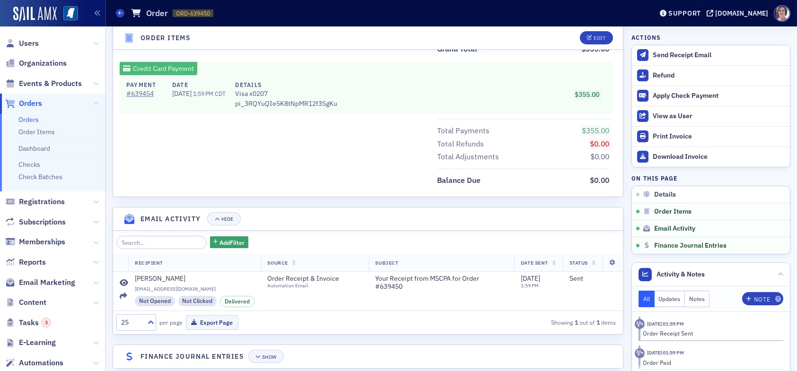
scroll to position [458, 0]
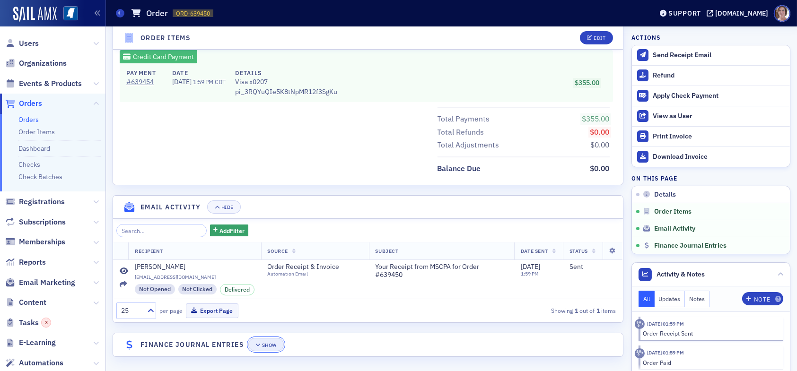
click at [258, 343] on icon "button" at bounding box center [258, 345] width 6 height 5
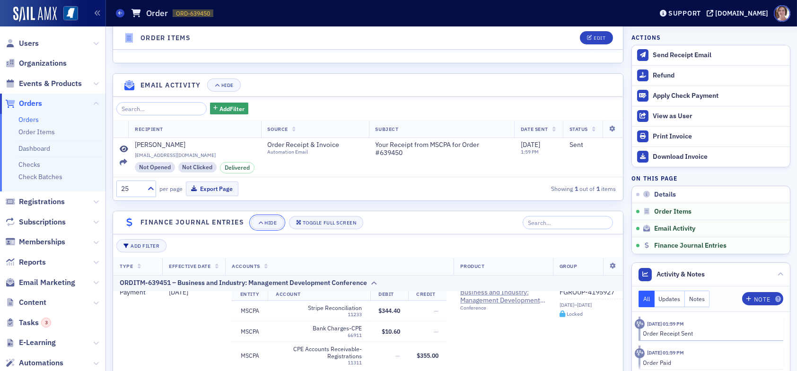
scroll to position [13, 0]
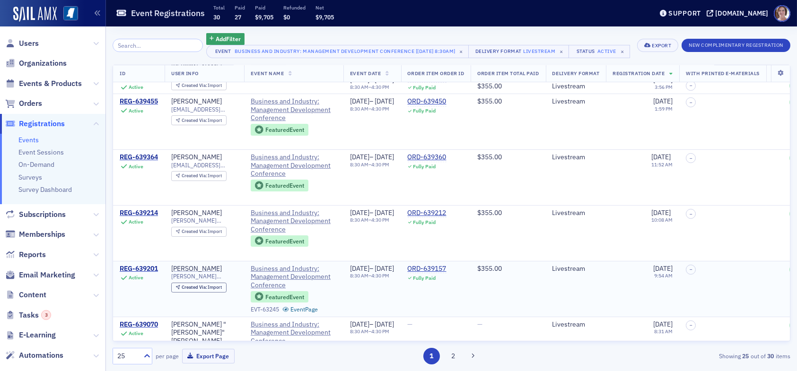
scroll to position [284, 0]
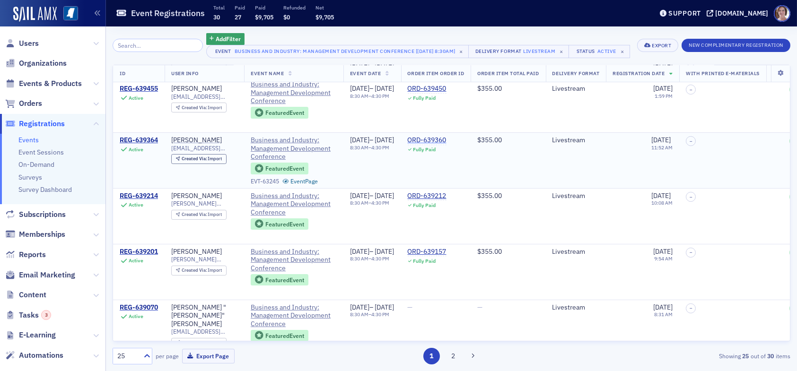
click at [446, 145] on div "ORD-639360" at bounding box center [427, 140] width 39 height 9
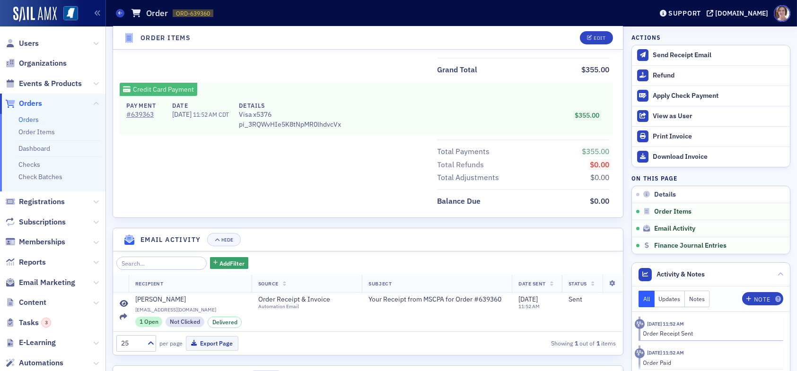
scroll to position [458, 0]
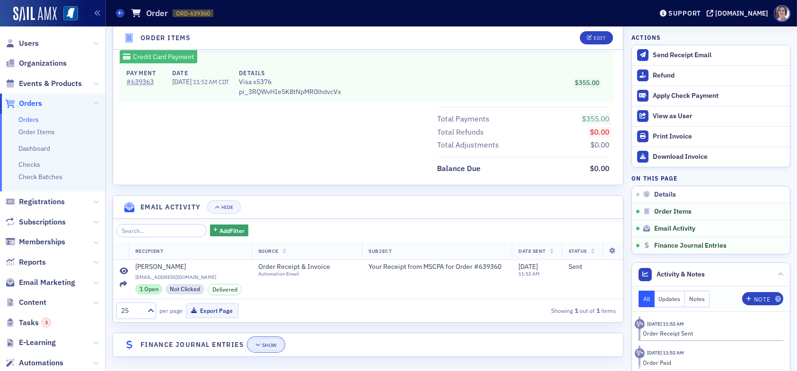
click at [269, 343] on div "Show" at bounding box center [269, 345] width 15 height 5
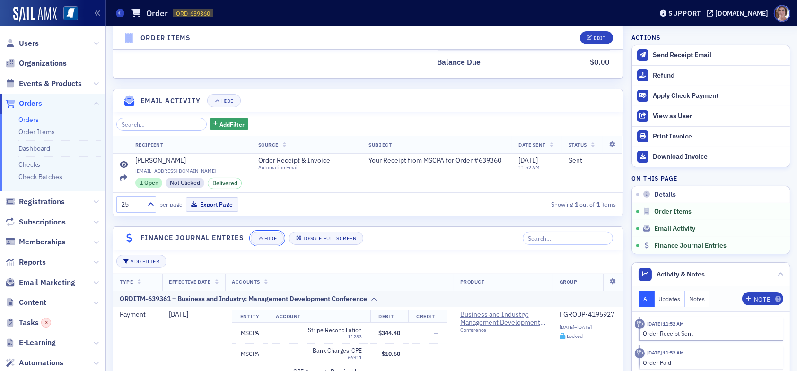
scroll to position [769, 0]
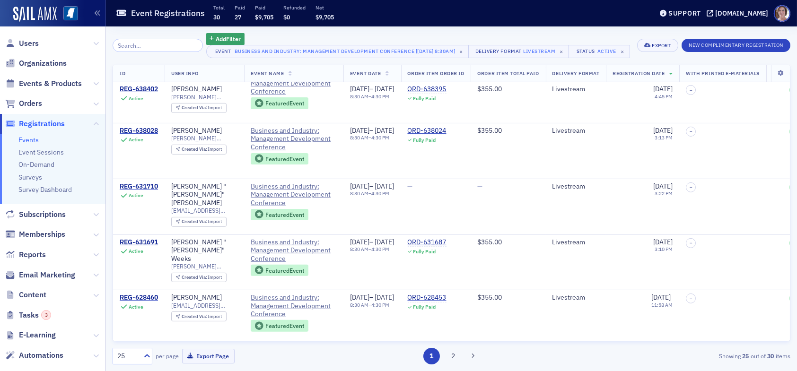
scroll to position [1154, 0]
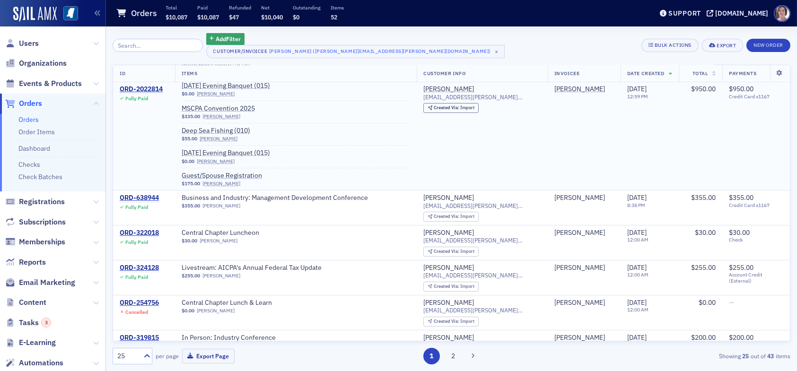
scroll to position [142, 0]
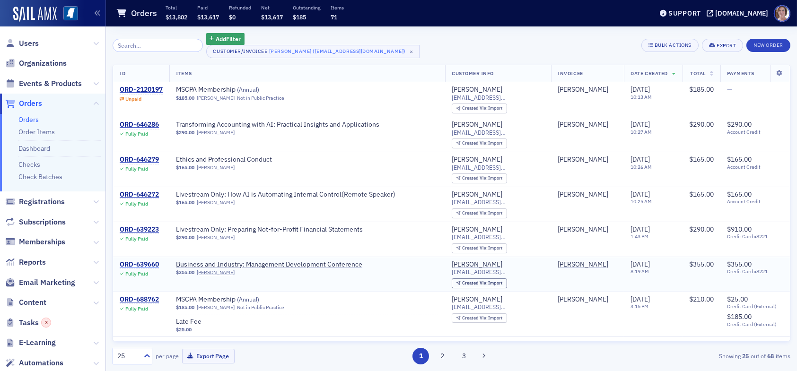
click at [151, 261] on div "ORD-639660" at bounding box center [139, 264] width 39 height 9
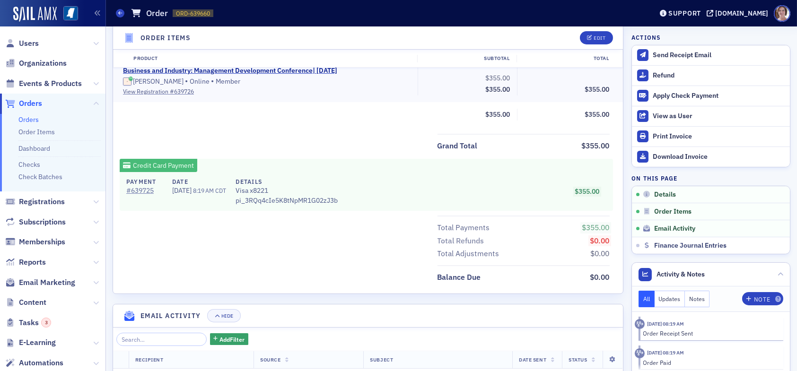
scroll to position [458, 0]
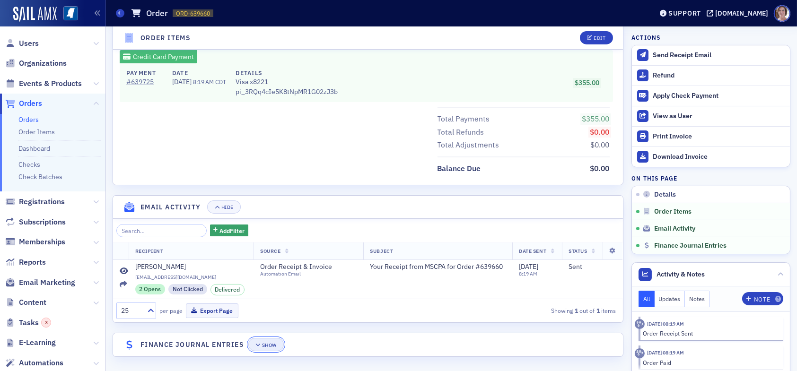
click at [266, 343] on div "Show" at bounding box center [269, 345] width 15 height 5
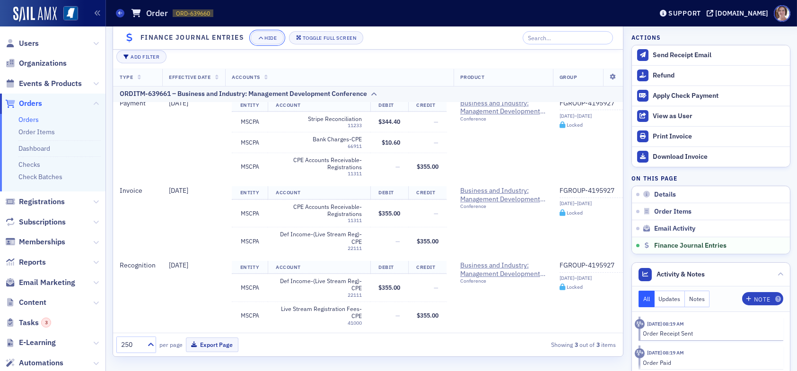
scroll to position [0, 0]
